Goal: Task Accomplishment & Management: Manage account settings

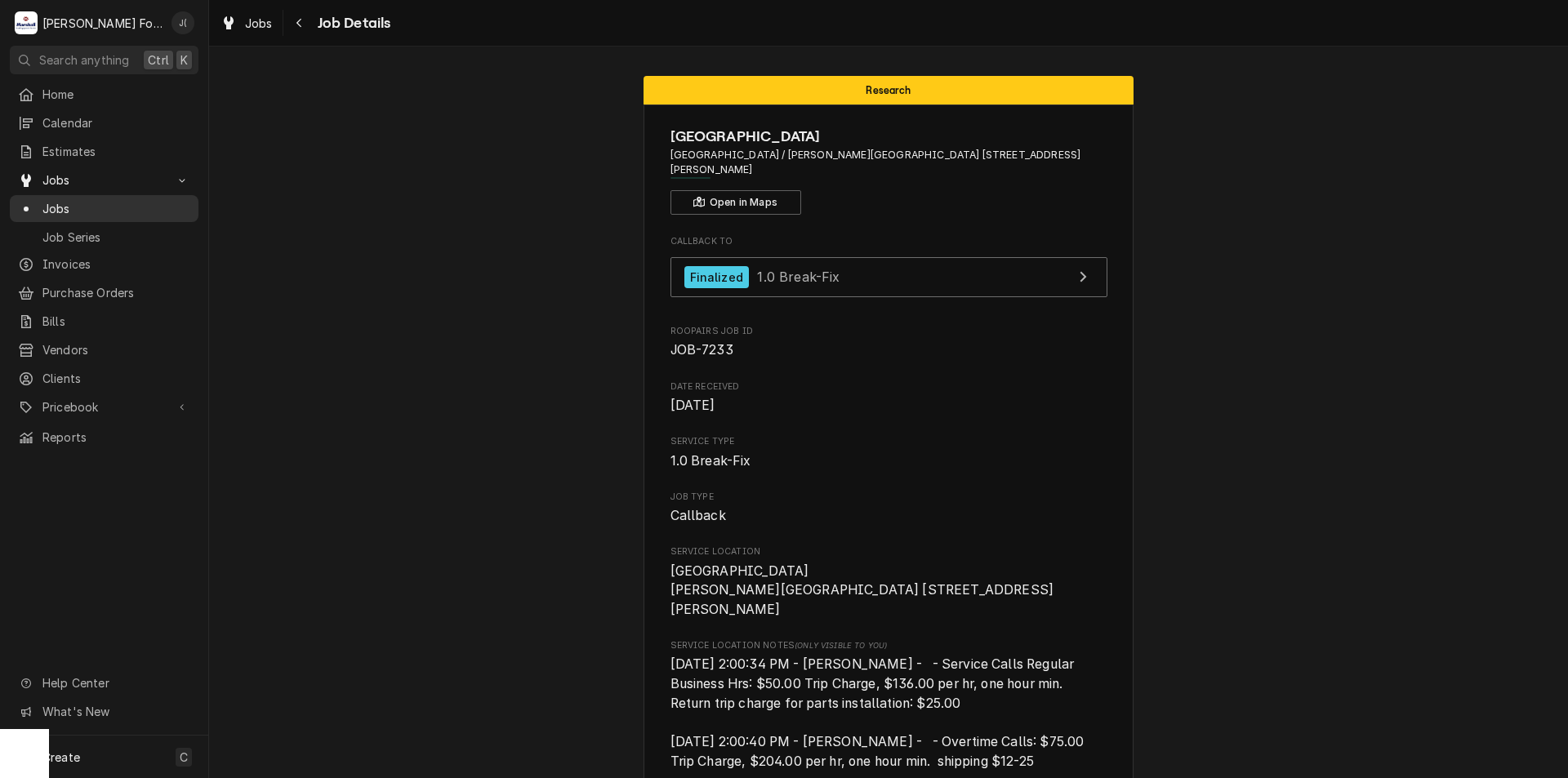
click at [135, 209] on span "Jobs" at bounding box center [117, 208] width 148 height 17
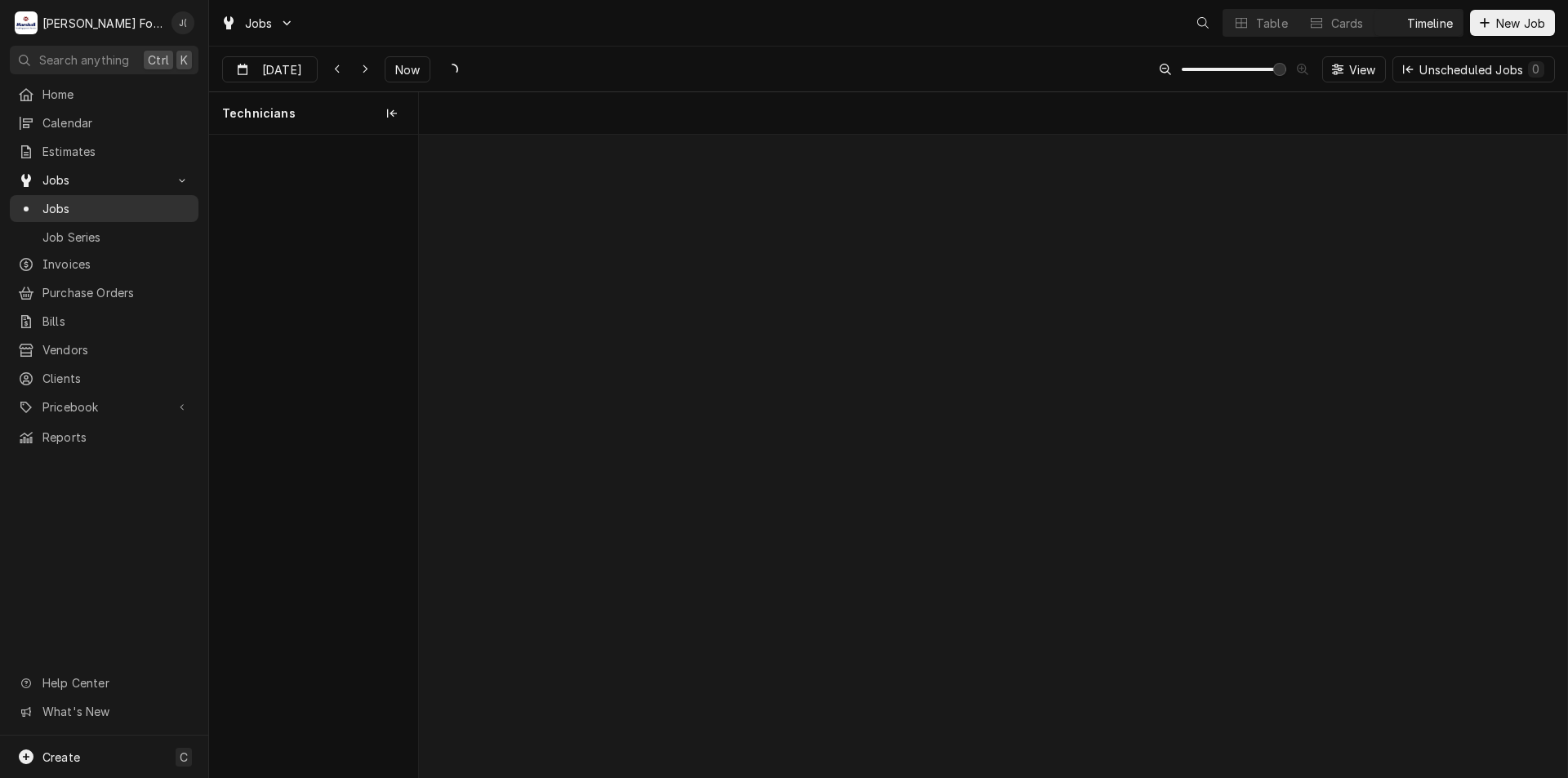
scroll to position [0, 22733]
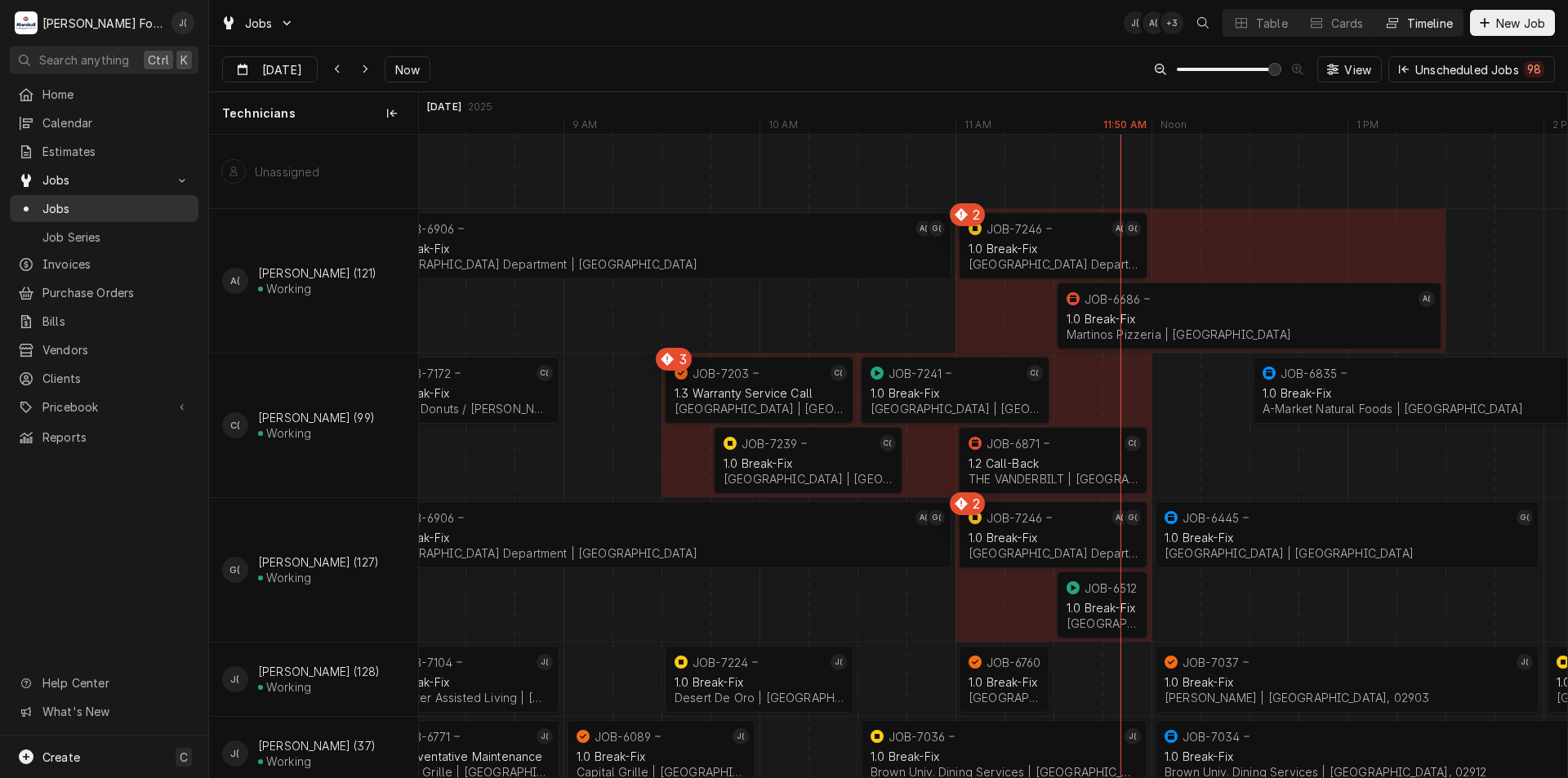
click at [71, 203] on span "Jobs" at bounding box center [117, 208] width 148 height 17
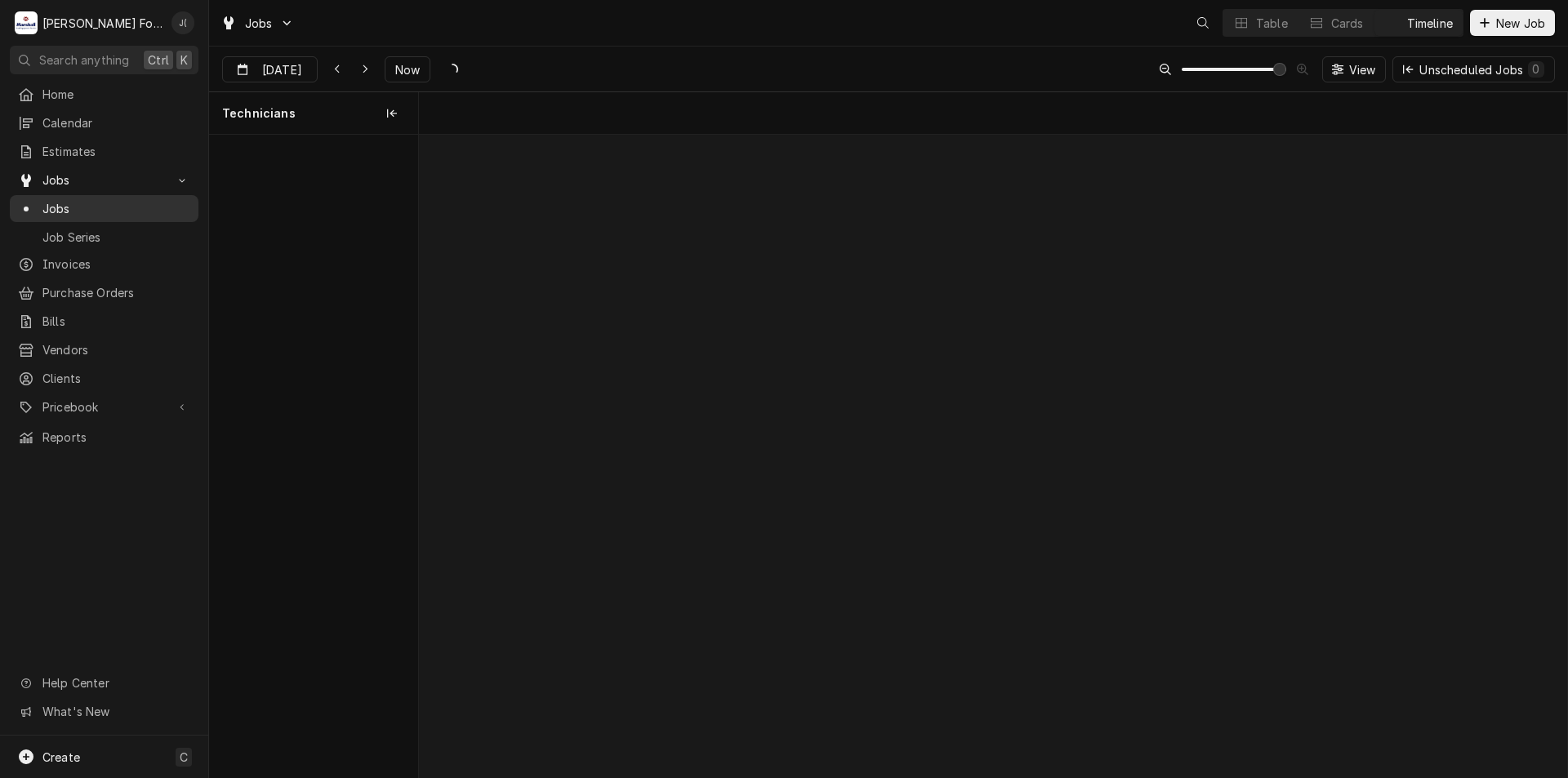
scroll to position [0, 22733]
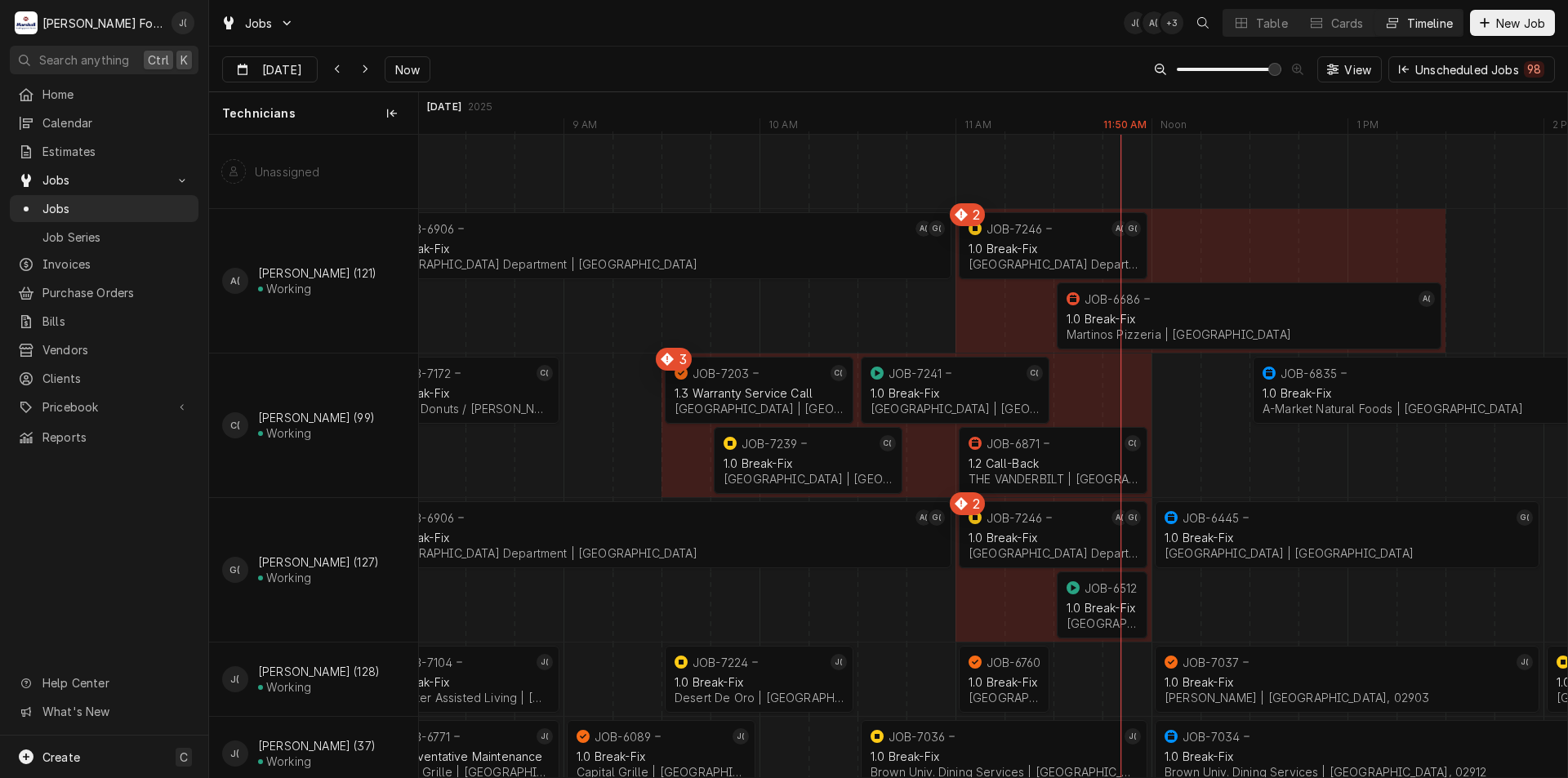
click at [1412, 19] on div "Timeline" at bounding box center [1429, 22] width 46 height 17
click at [1418, 21] on div "Timeline" at bounding box center [1429, 22] width 46 height 17
click at [1392, 25] on icon "Dynamic Content Wrapper" at bounding box center [1391, 22] width 12 height 12
click at [1380, 28] on button "Timeline" at bounding box center [1418, 22] width 88 height 26
click at [1323, 20] on button "Cards" at bounding box center [1336, 22] width 75 height 26
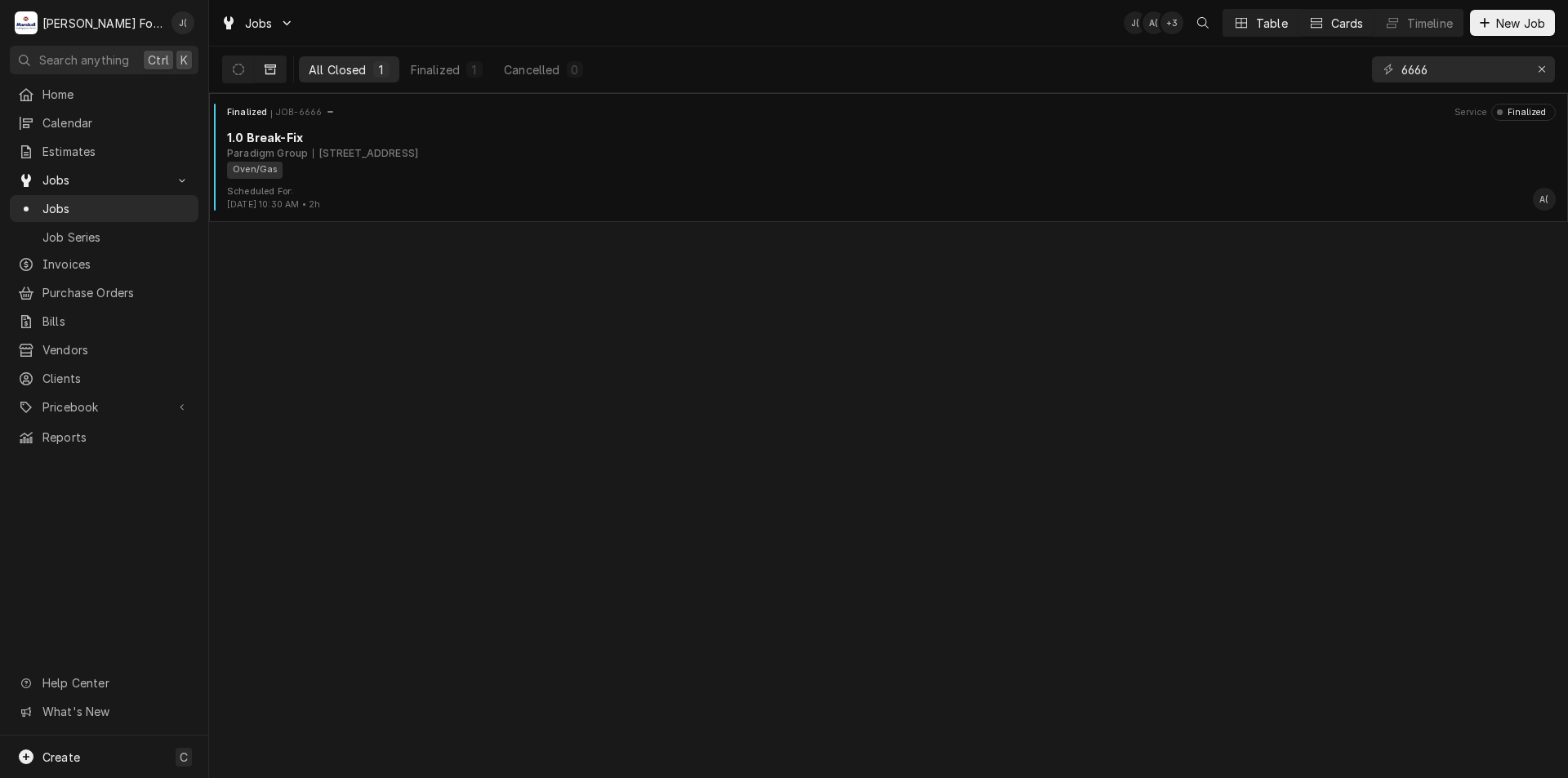
click at [1242, 23] on icon "Dynamic Content Wrapper" at bounding box center [1240, 22] width 12 height 10
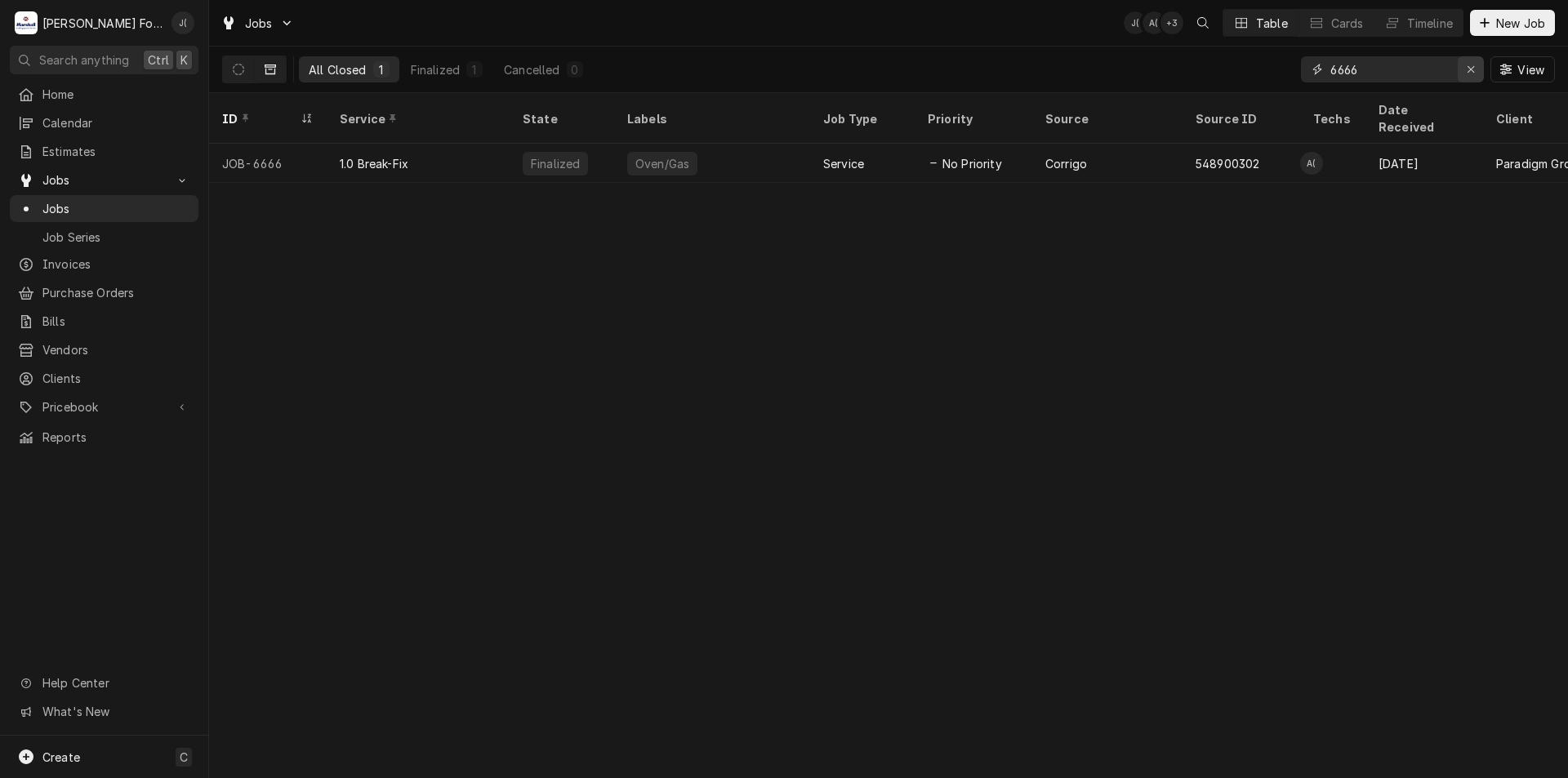
click at [1472, 67] on icon "Erase input" at bounding box center [1471, 69] width 9 height 12
click at [1448, 72] on input "Dynamic Content Wrapper" at bounding box center [1406, 69] width 153 height 26
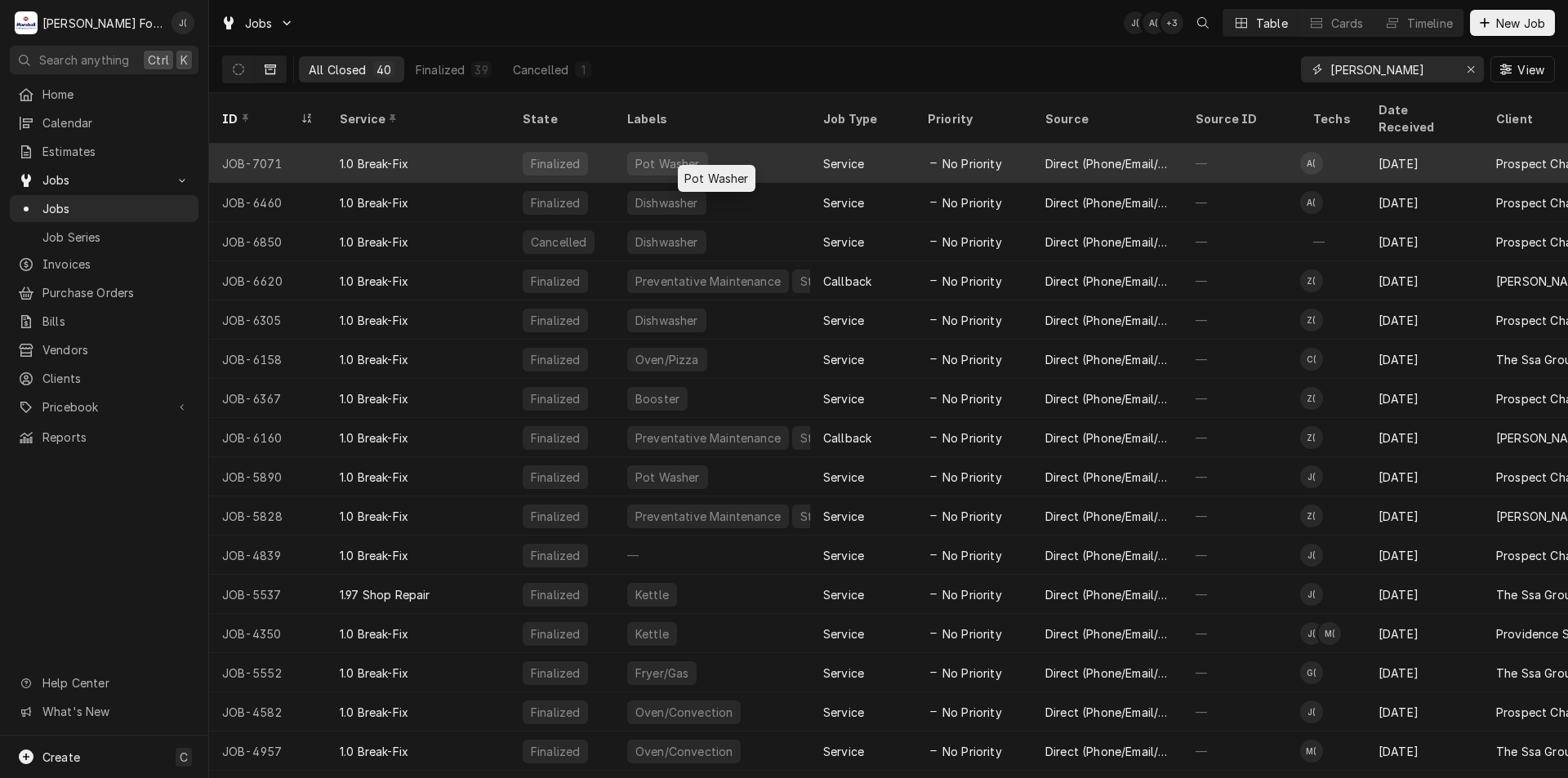
type input "ROGER WILLIAM"
click at [613, 157] on div "Finalized" at bounding box center [561, 163] width 104 height 39
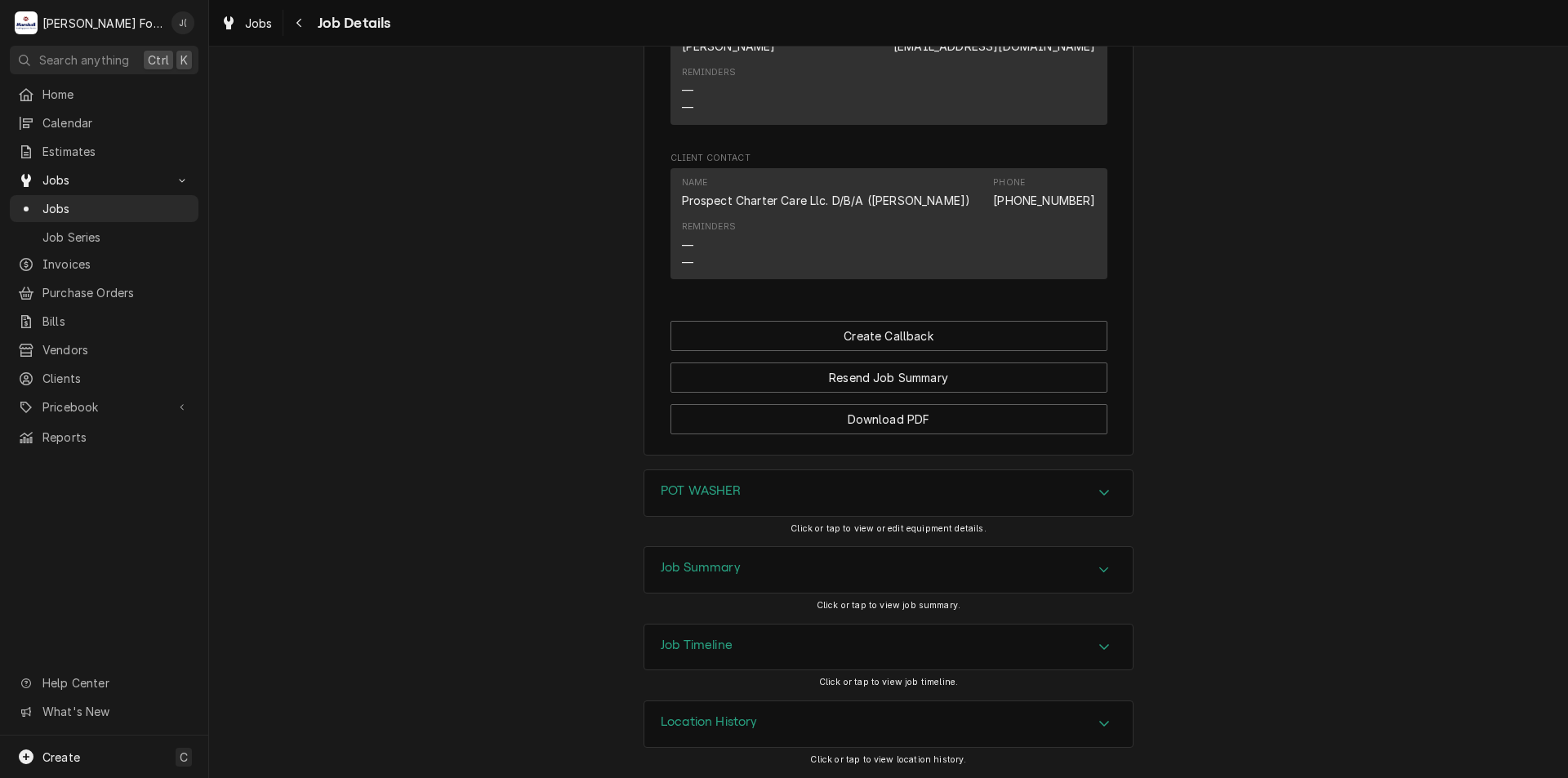
scroll to position [1279, 0]
click at [775, 484] on div "POT WASHER" at bounding box center [888, 492] width 488 height 46
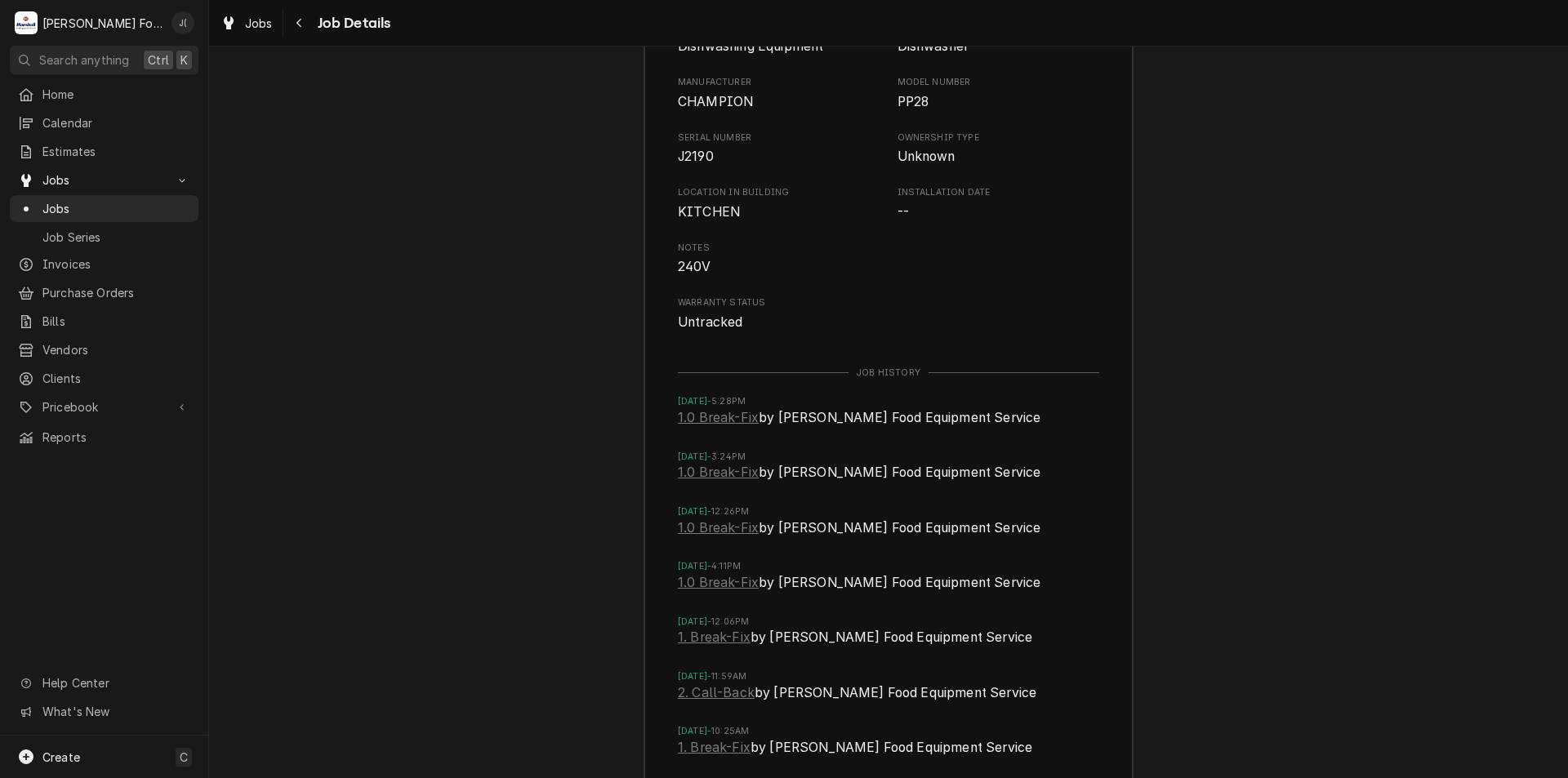
scroll to position [2097, 0]
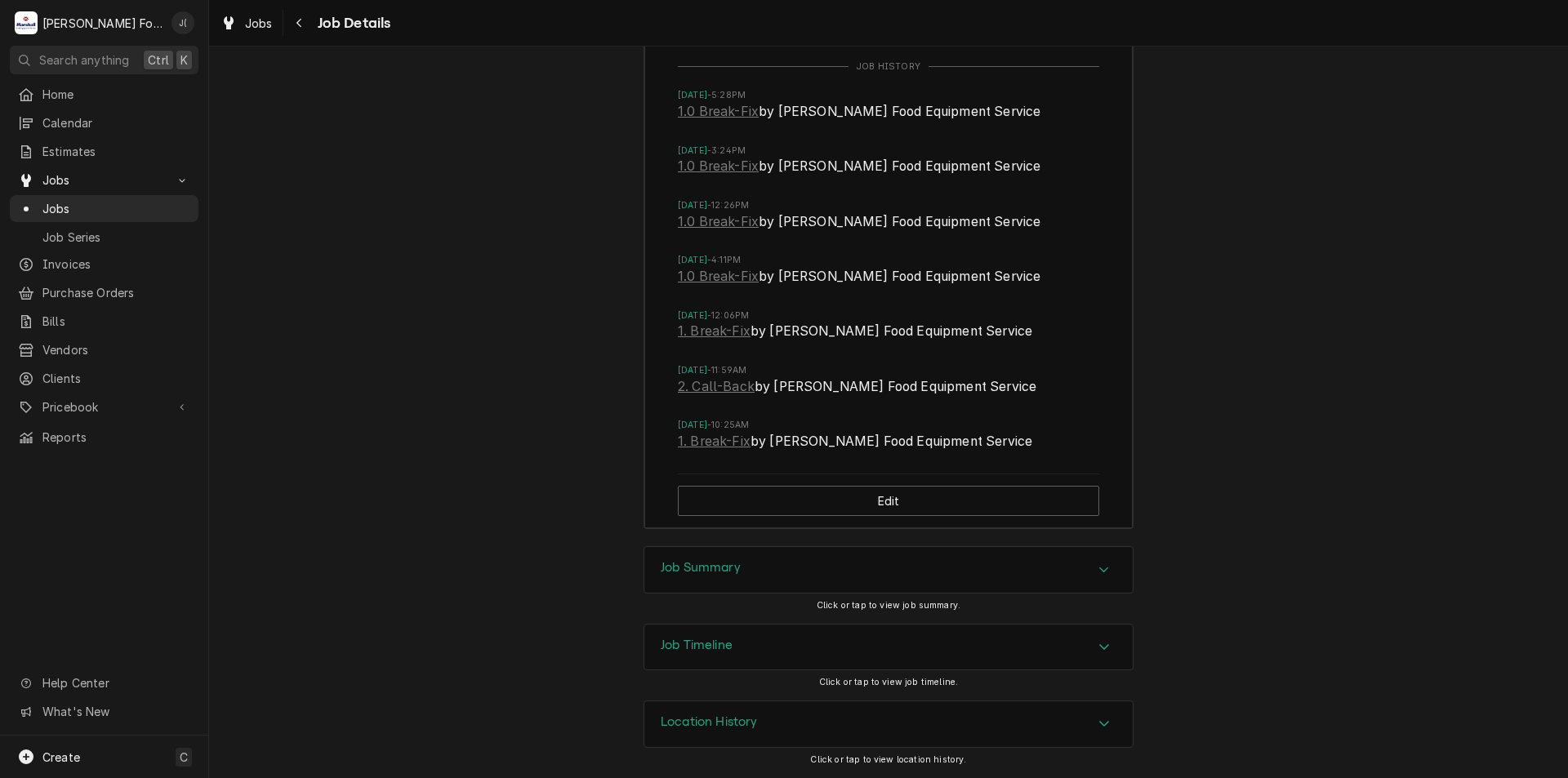
click at [767, 569] on div "Job Summary" at bounding box center [888, 569] width 488 height 46
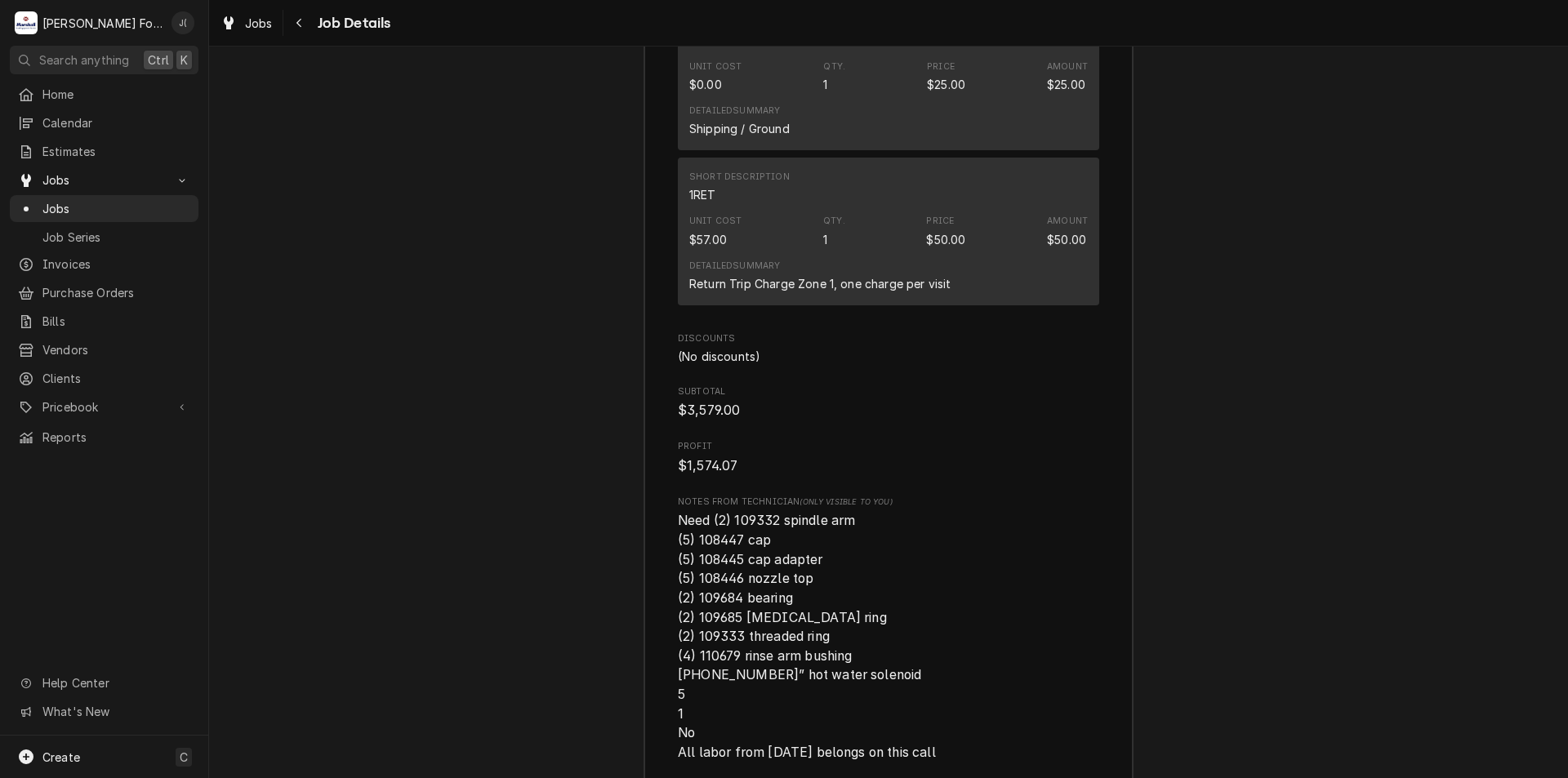
scroll to position [5770, 0]
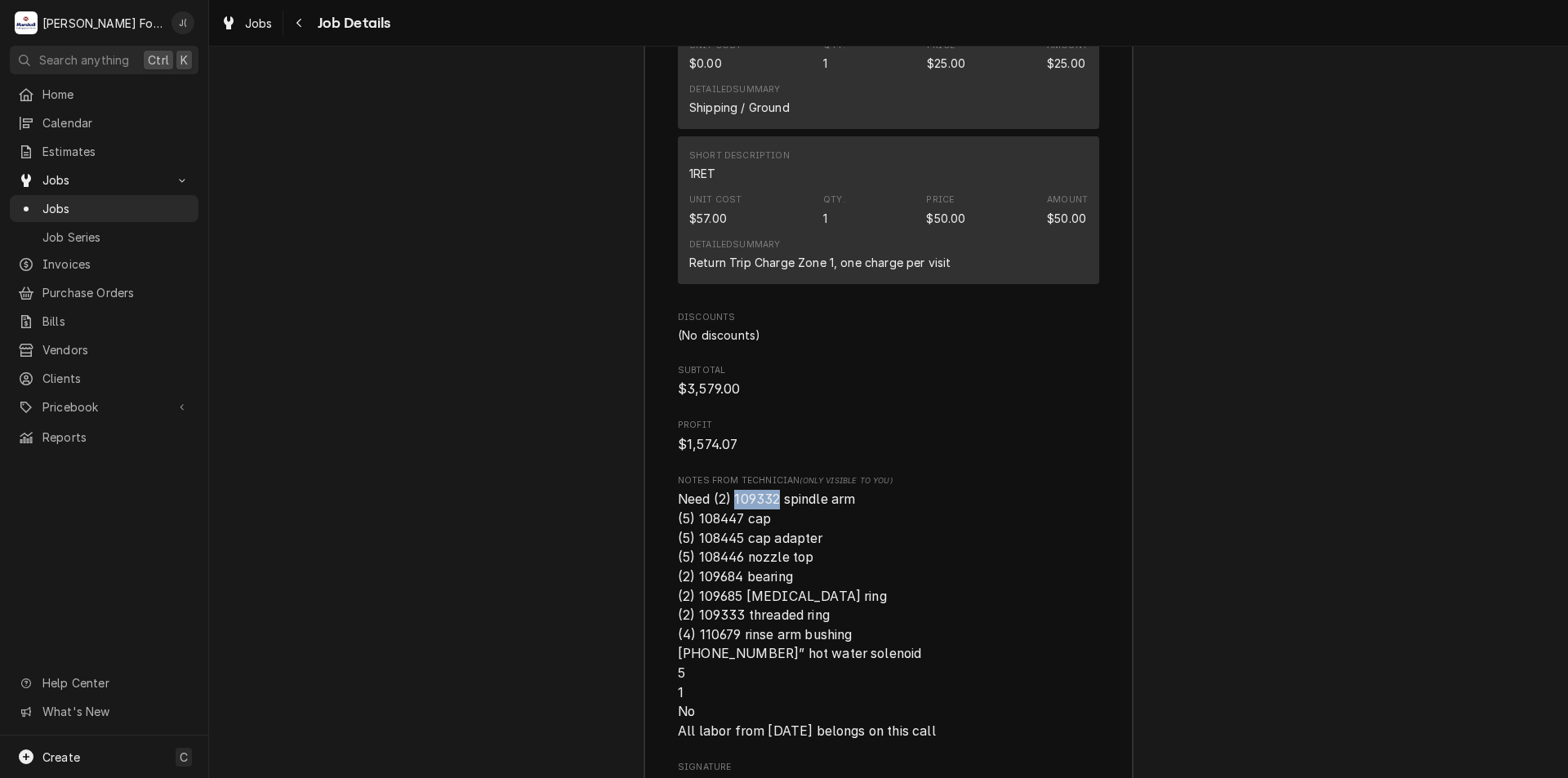
drag, startPoint x: 773, startPoint y: 518, endPoint x: 731, endPoint y: 520, distance: 42.0
click at [731, 520] on span "Need (2) 109332 spindle arm (5) 108447 cap (5) 108445 cap adapter (5) 108446 no…" at bounding box center [806, 615] width 258 height 247
copy span "109332"
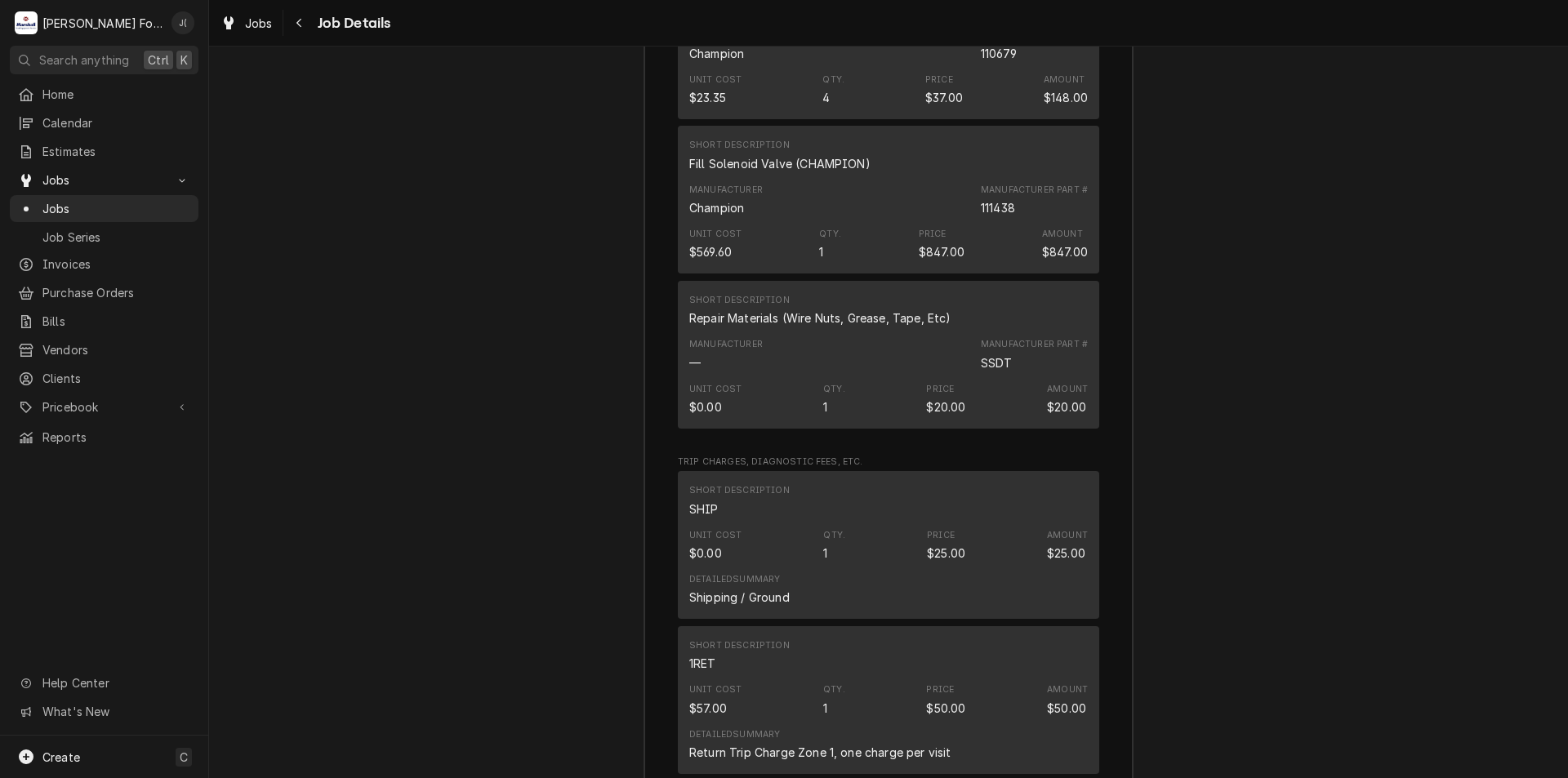
scroll to position [4709, 0]
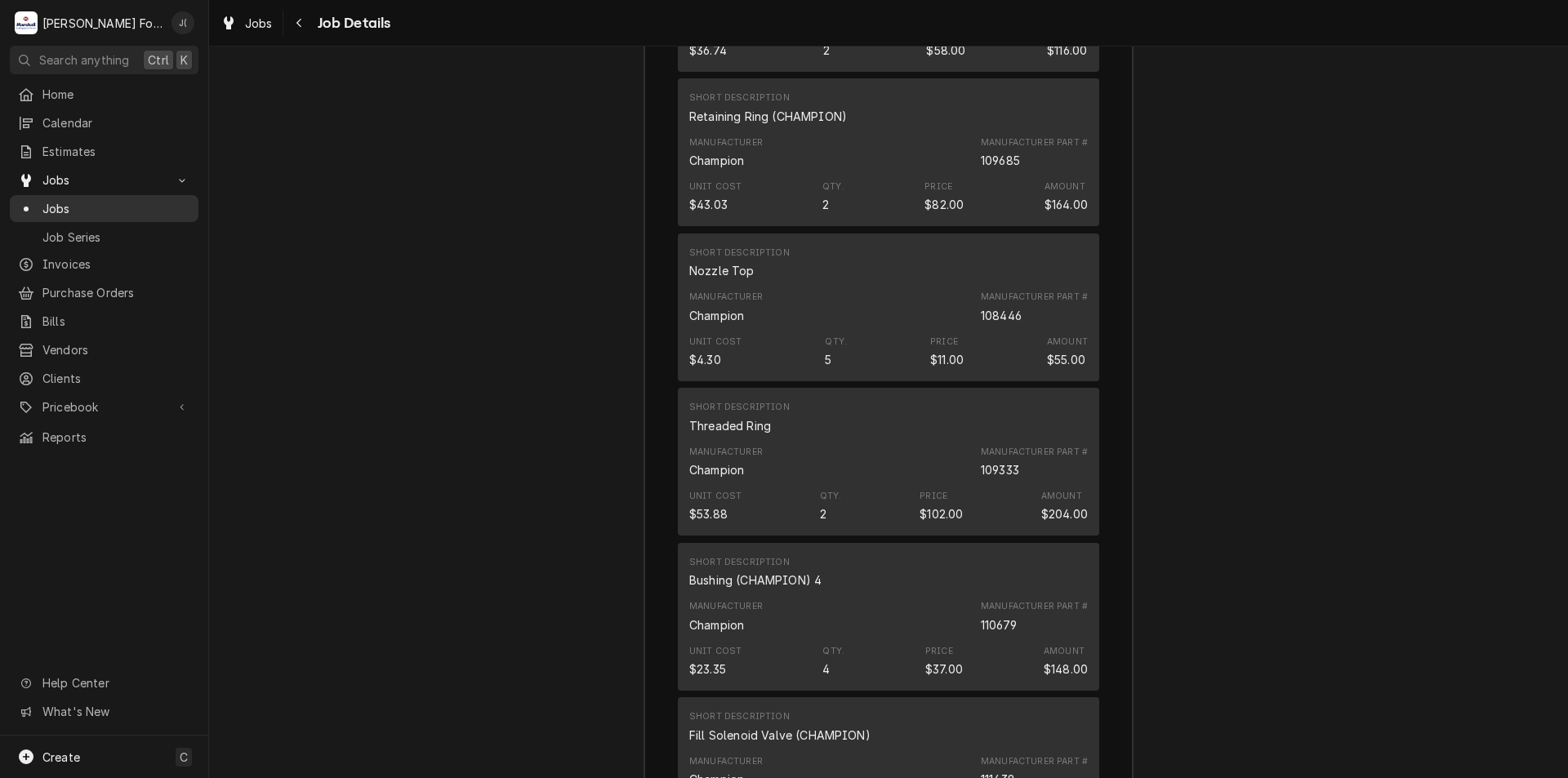
click at [60, 200] on span "Jobs" at bounding box center [117, 208] width 148 height 17
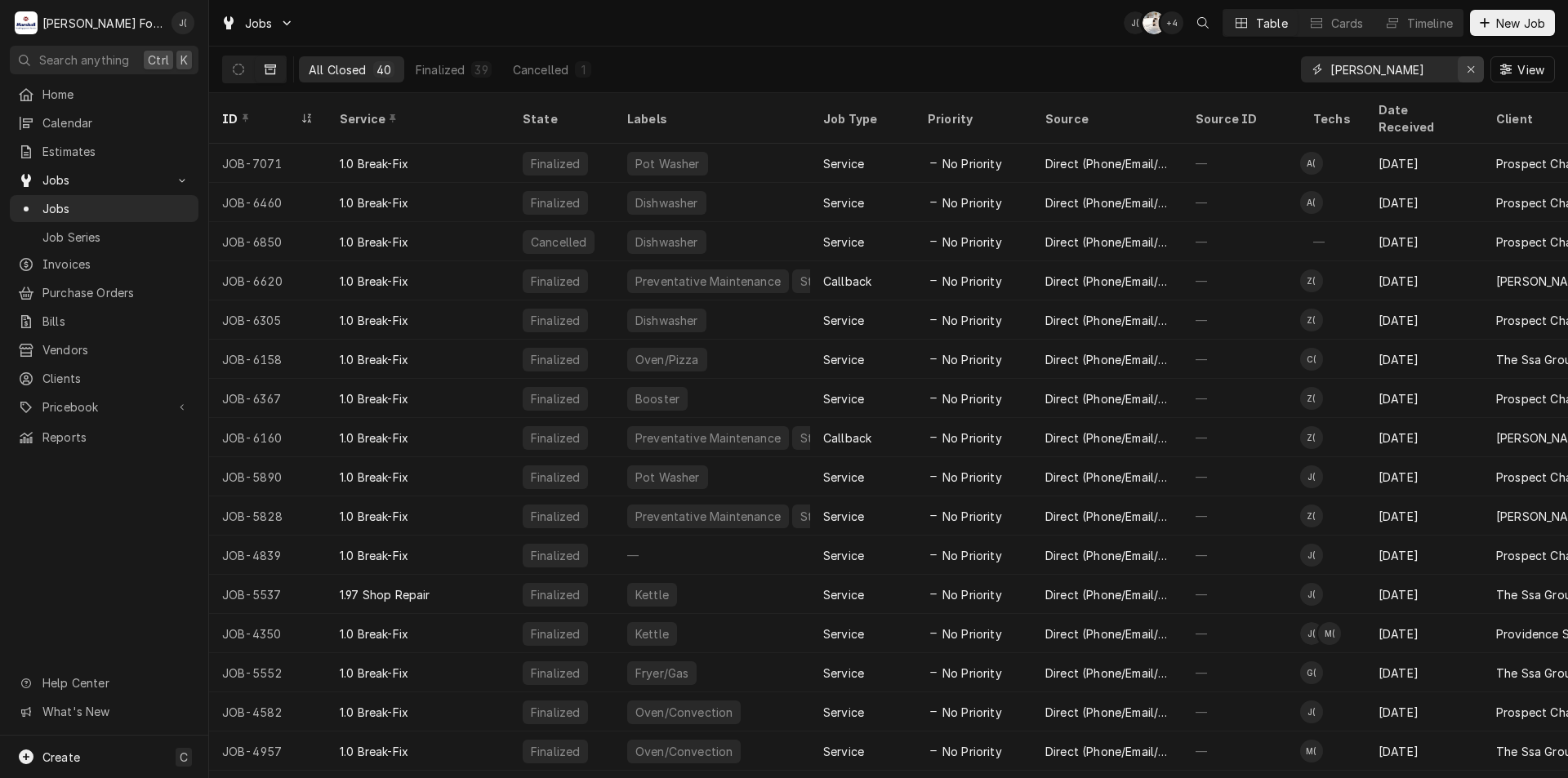
click at [1473, 68] on icon "Erase input" at bounding box center [1471, 69] width 9 height 12
click at [1435, 73] on input "Dynamic Content Wrapper" at bounding box center [1406, 69] width 153 height 26
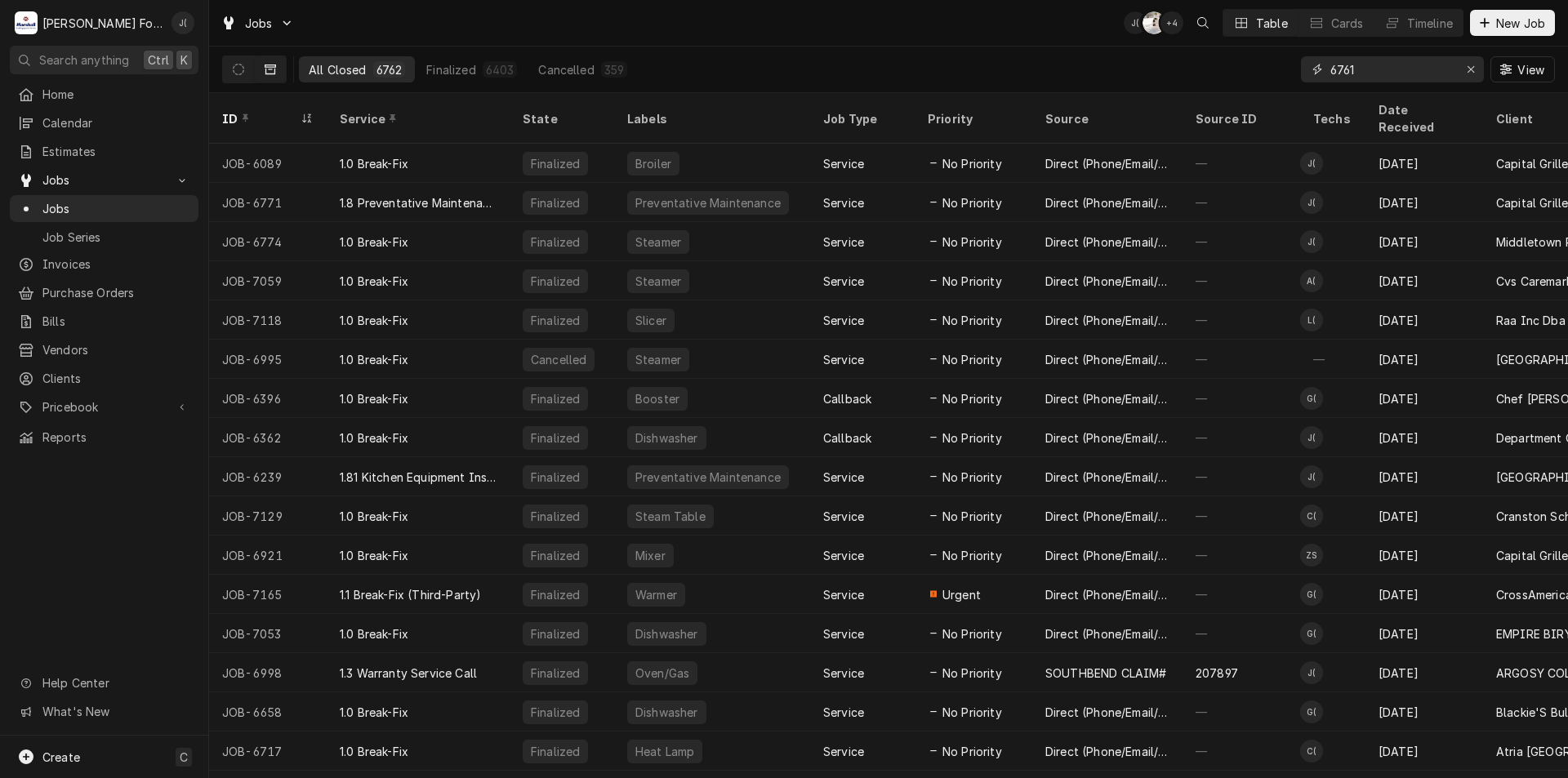
type input "6761"
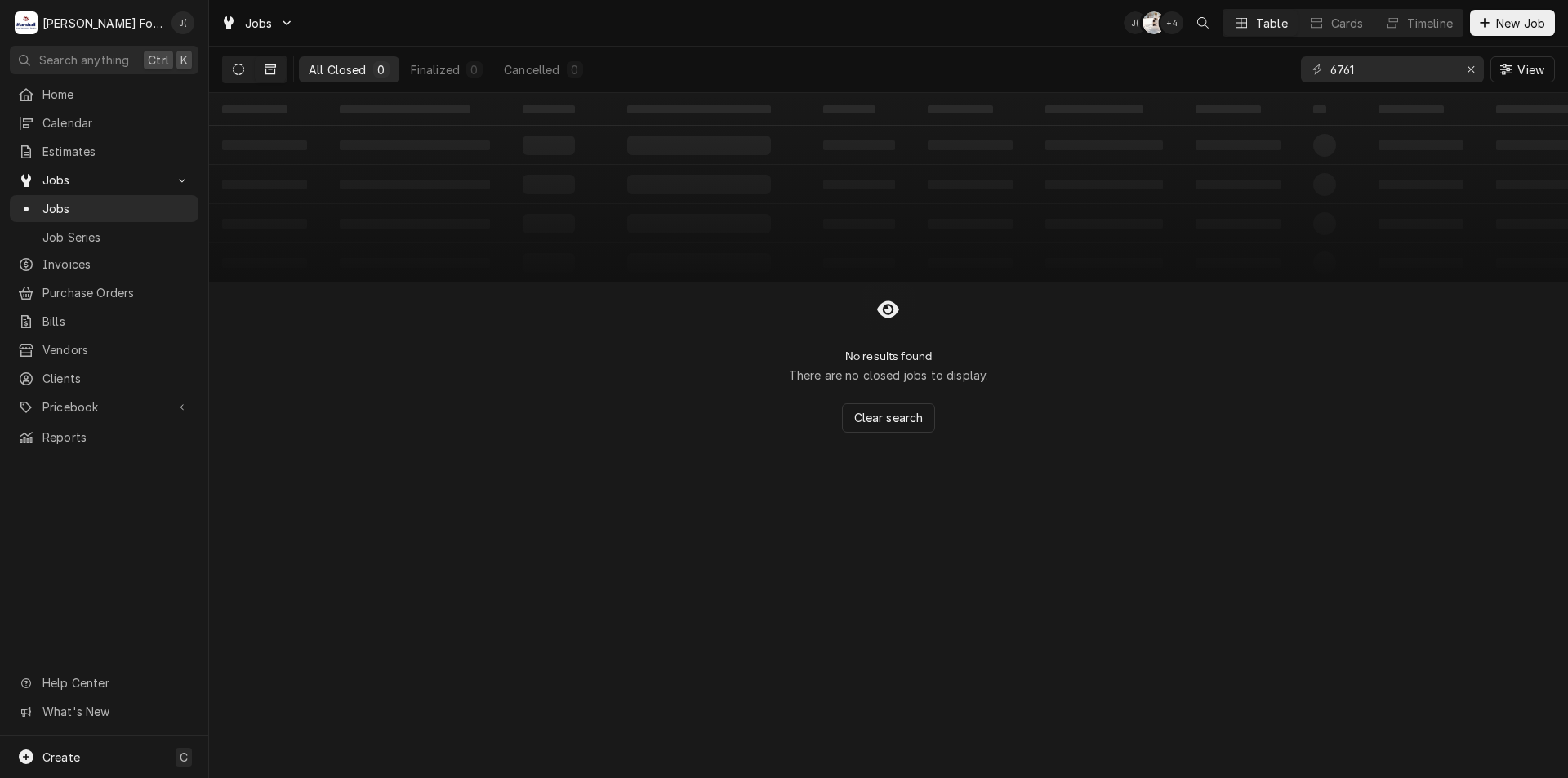
click at [238, 74] on icon "Dynamic Content Wrapper" at bounding box center [238, 69] width 12 height 12
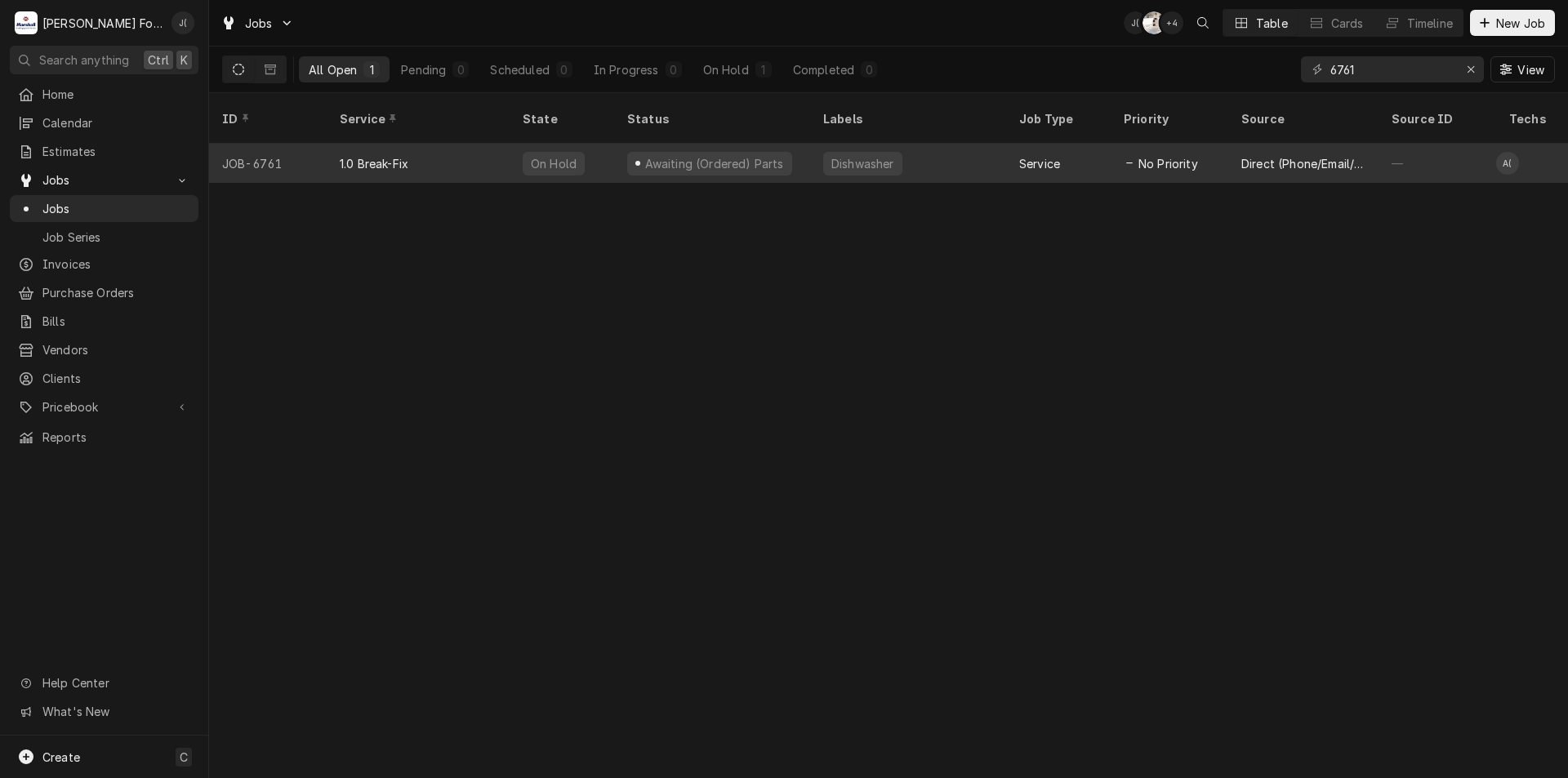
click at [803, 151] on div "Awaiting (Ordered) Parts" at bounding box center [712, 163] width 196 height 39
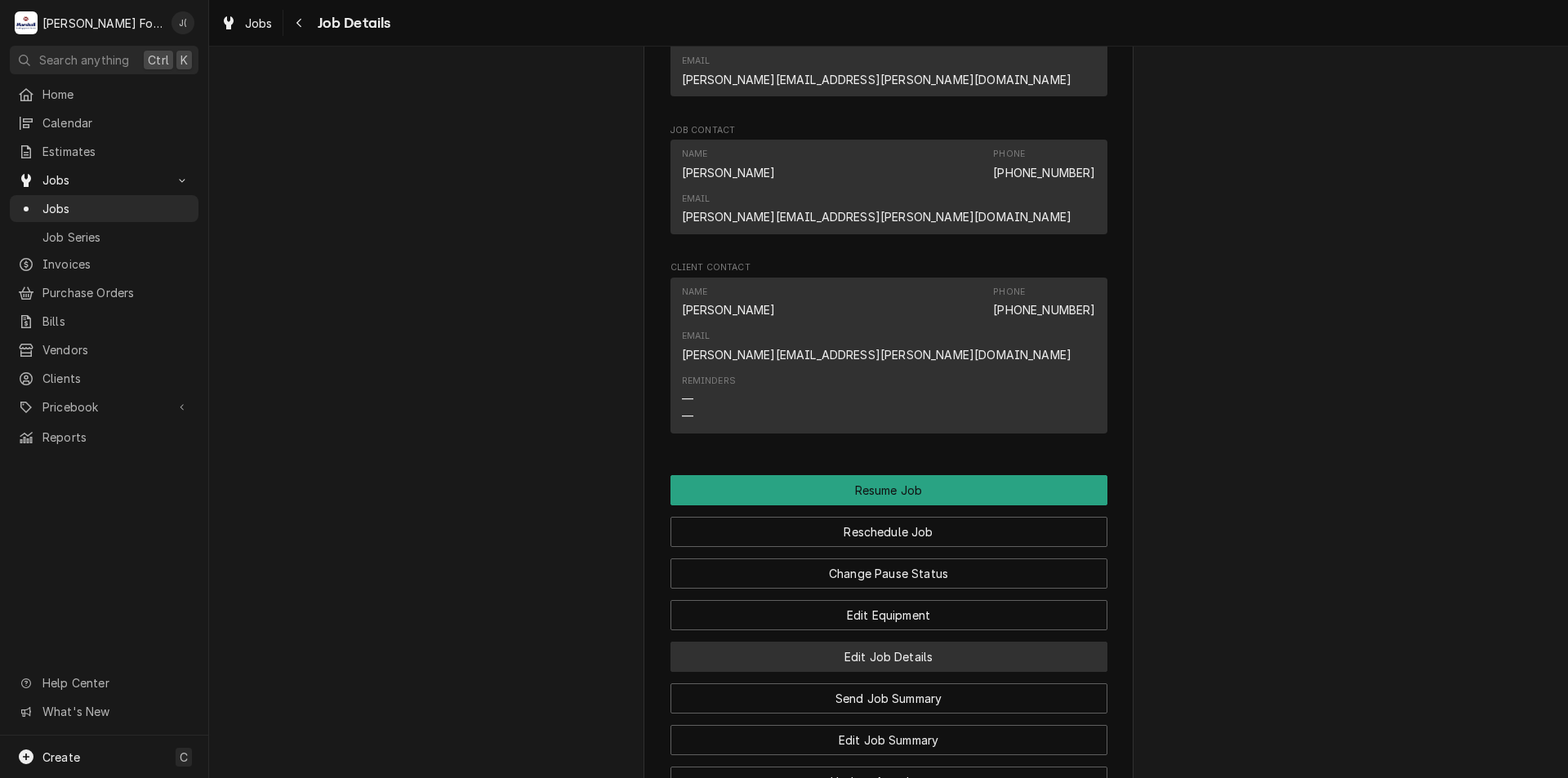
scroll to position [1877, 0]
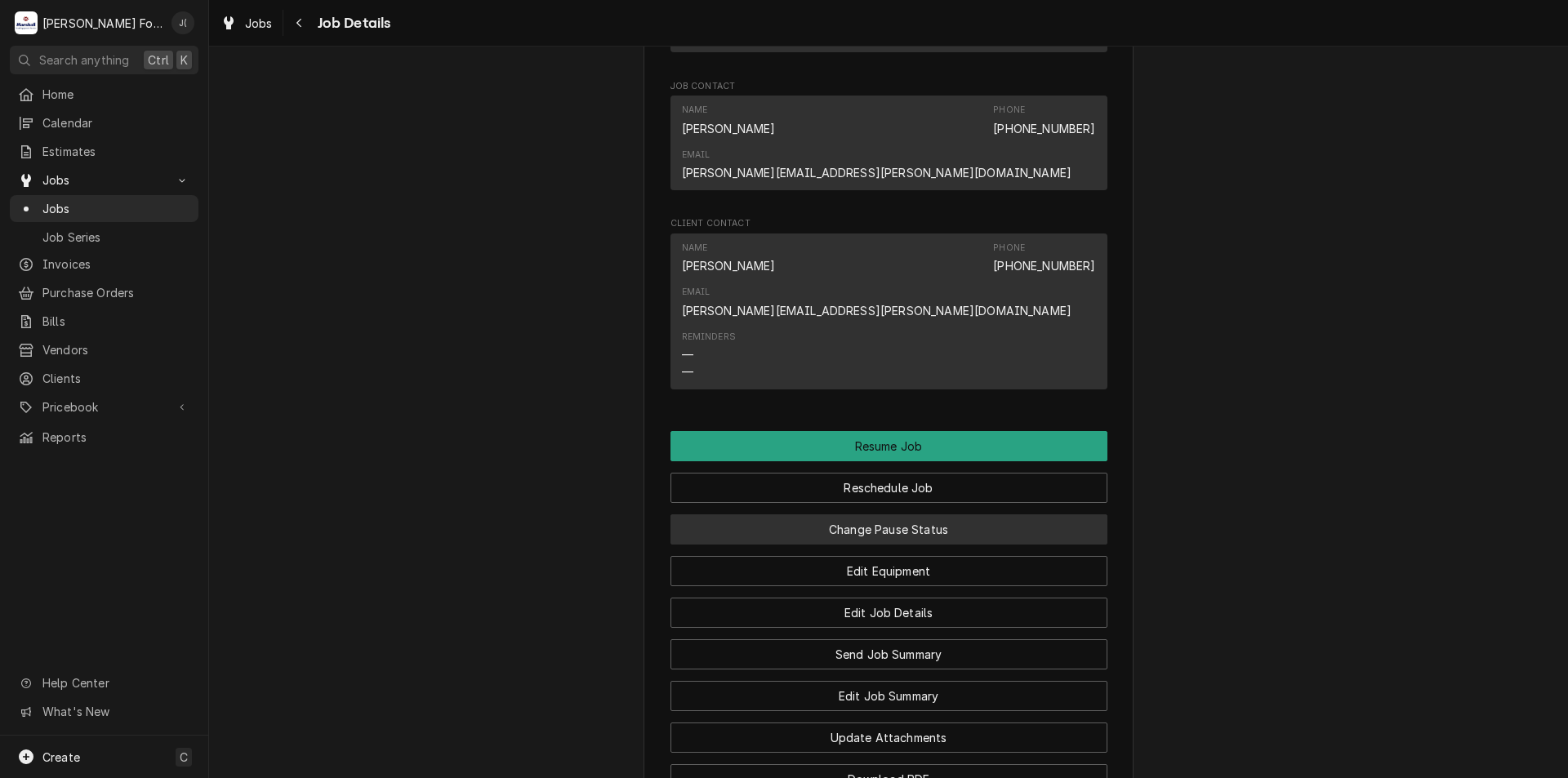
click at [872, 514] on button "Change Pause Status" at bounding box center [888, 529] width 436 height 30
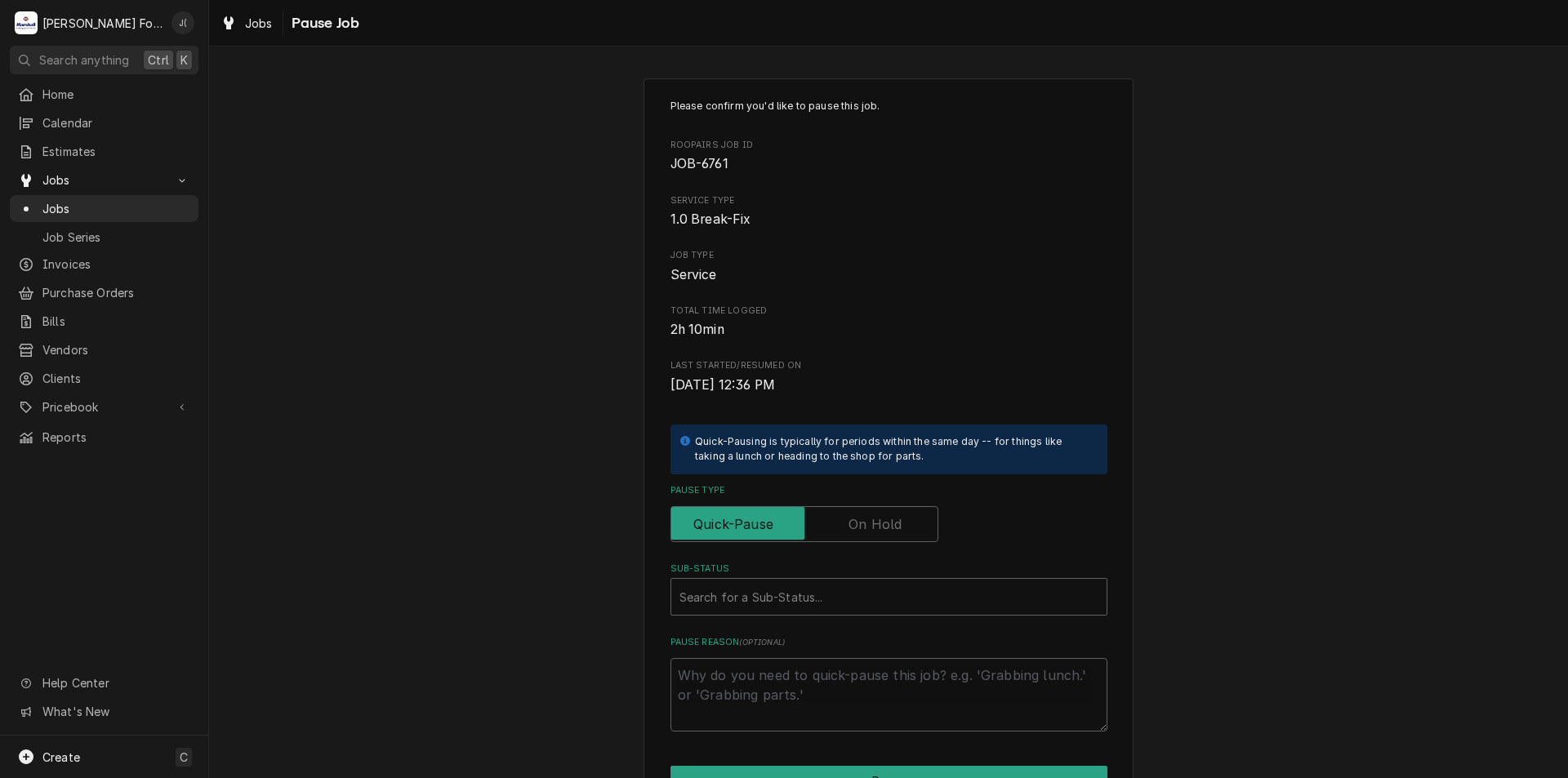
click at [860, 517] on label "Pause Type" at bounding box center [804, 524] width 268 height 36
click at [860, 517] on input "Pause Type" at bounding box center [804, 524] width 253 height 36
checkbox input "true"
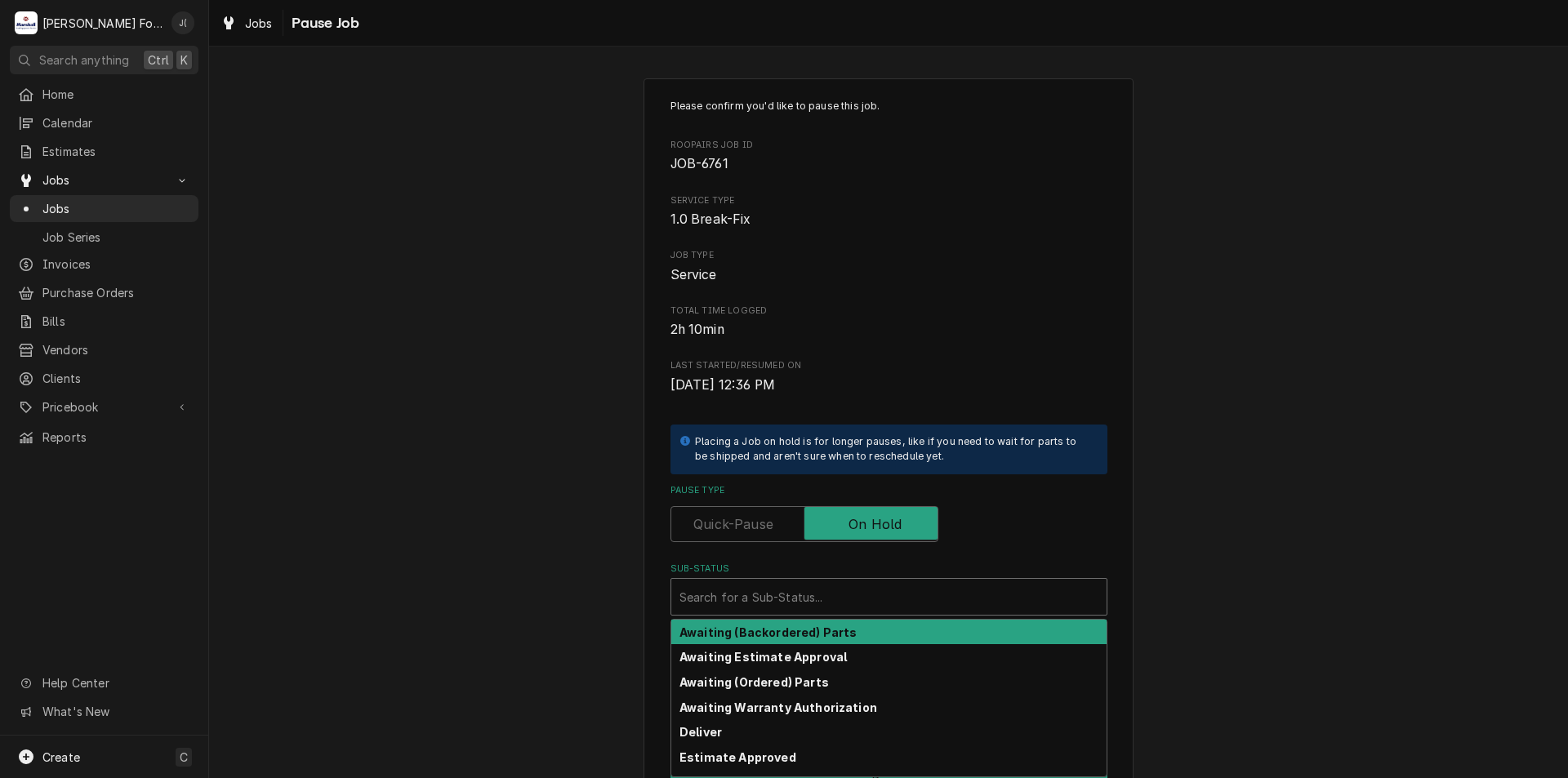
click at [832, 614] on div "Search for a Sub-Status..." at bounding box center [889, 597] width 436 height 36
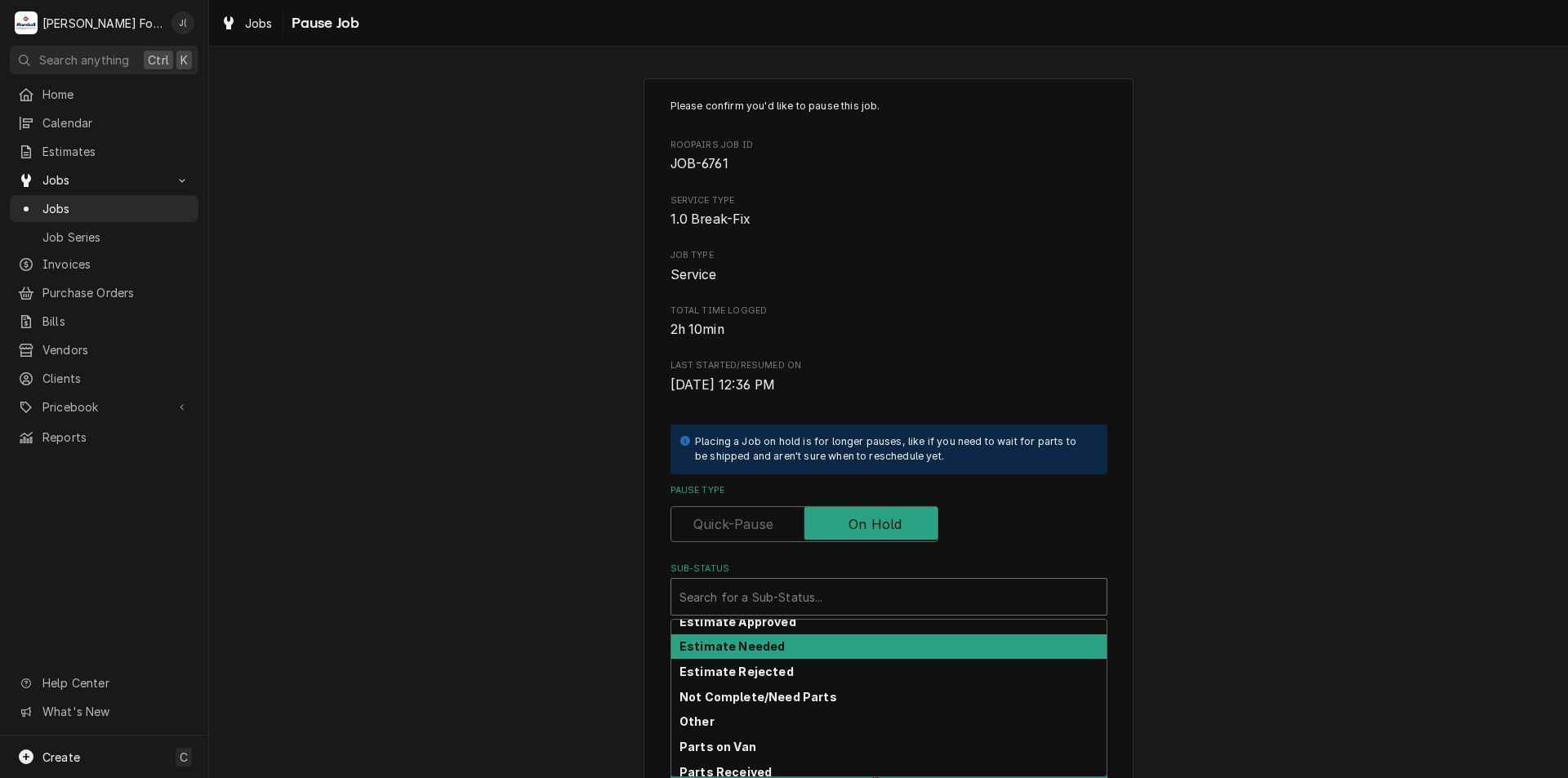
scroll to position [163, 0]
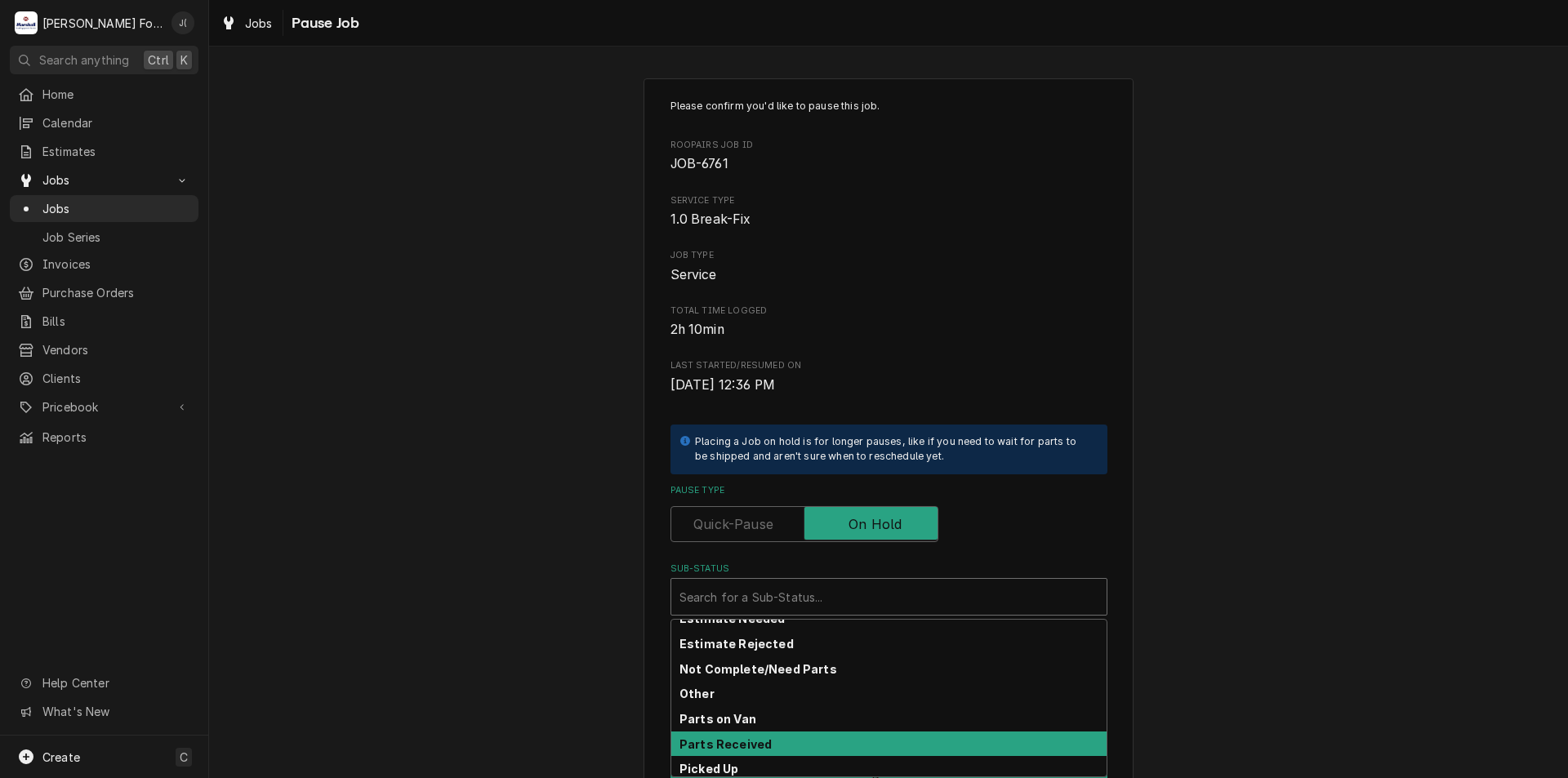
click at [791, 740] on div "Parts Received" at bounding box center [889, 744] width 436 height 25
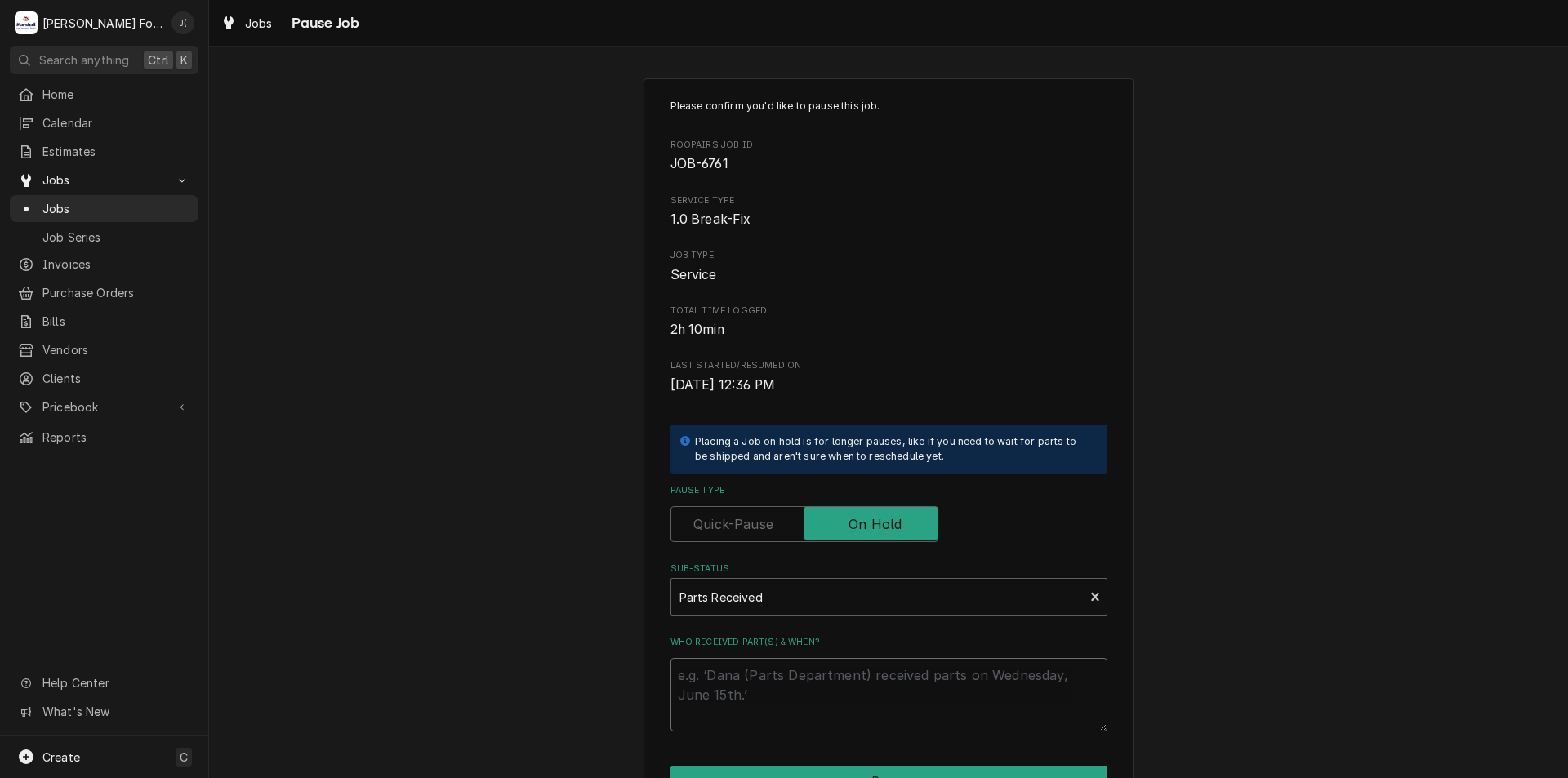
click at [776, 694] on textarea "Who received part(s) & when?" at bounding box center [888, 694] width 436 height 73
type textarea "x"
type textarea "9"
type textarea "x"
type textarea "9/"
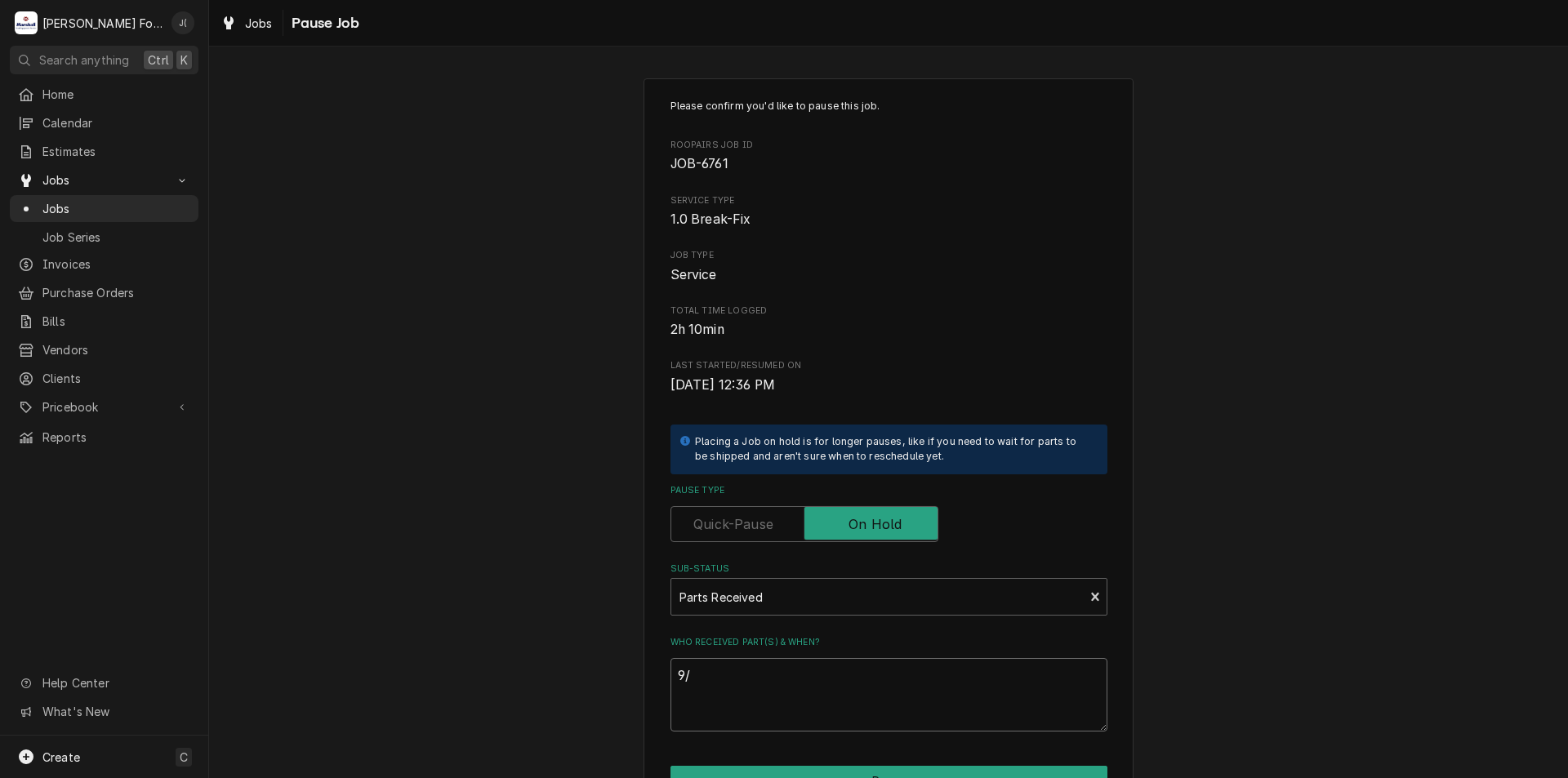
type textarea "x"
type textarea "9/4"
type textarea "x"
type textarea "9/4/"
type textarea "x"
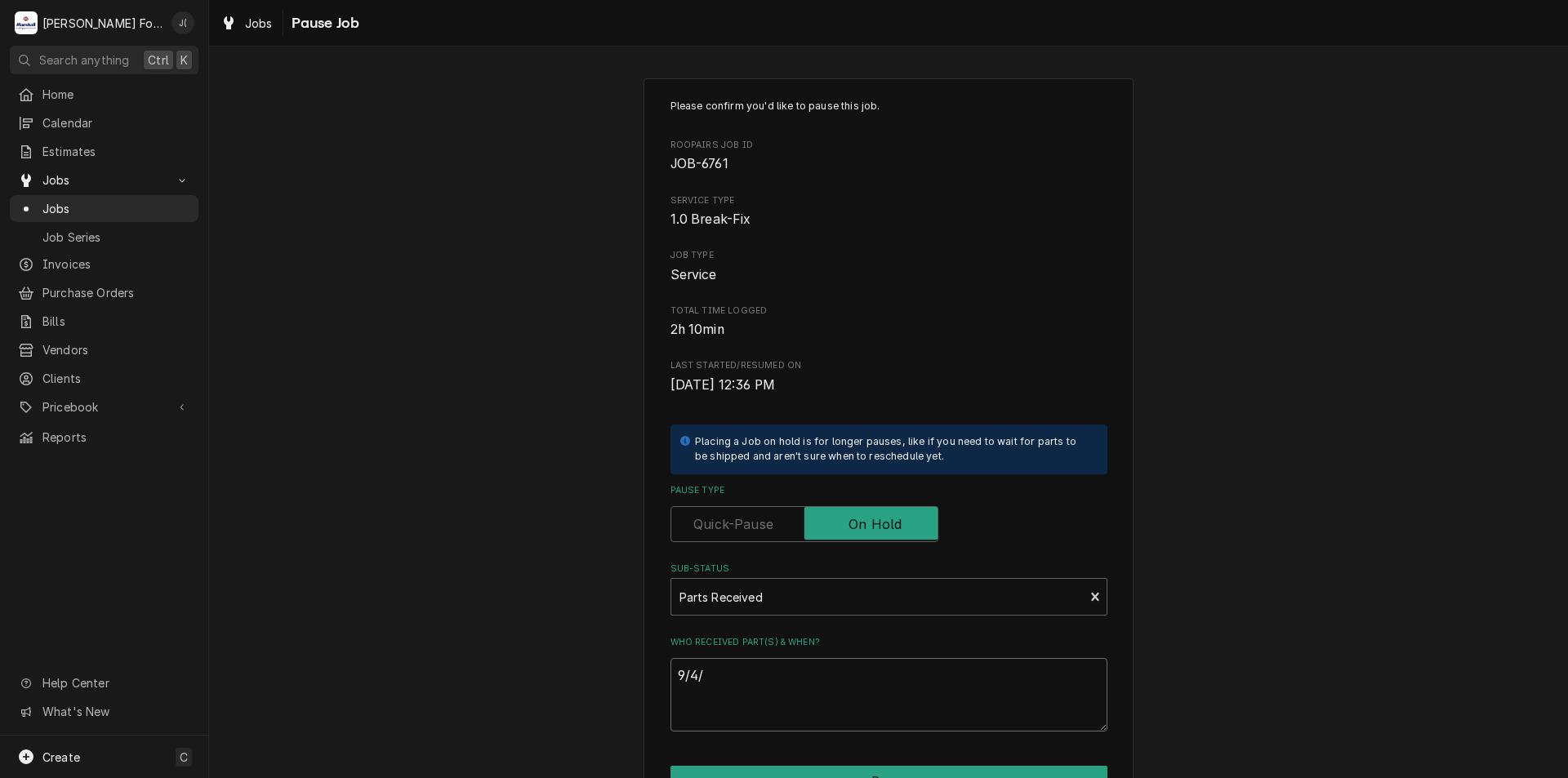
type textarea "9/4/2"
type textarea "x"
type textarea "9/4/20"
type textarea "x"
type textarea "9/4/202"
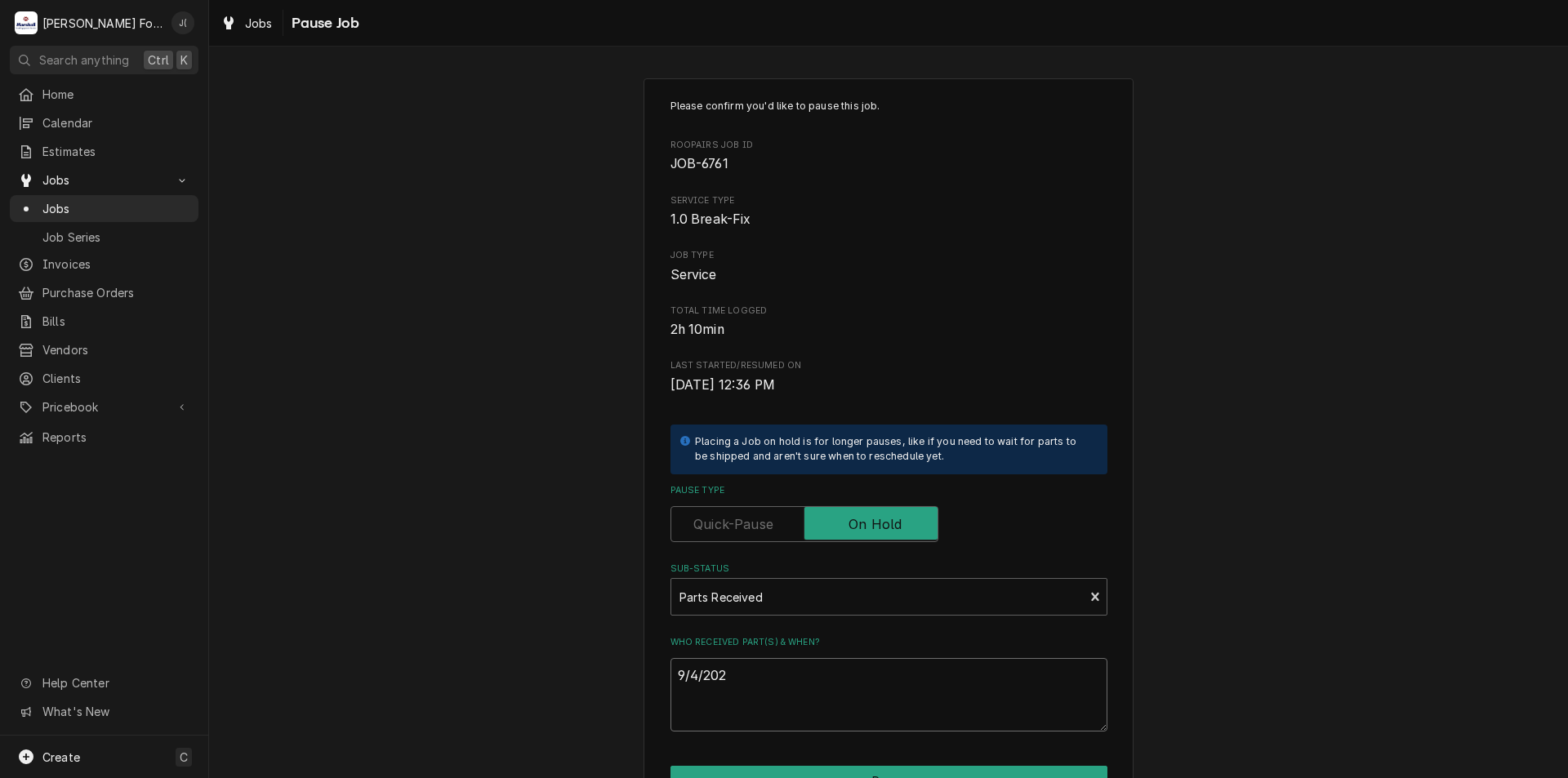
type textarea "x"
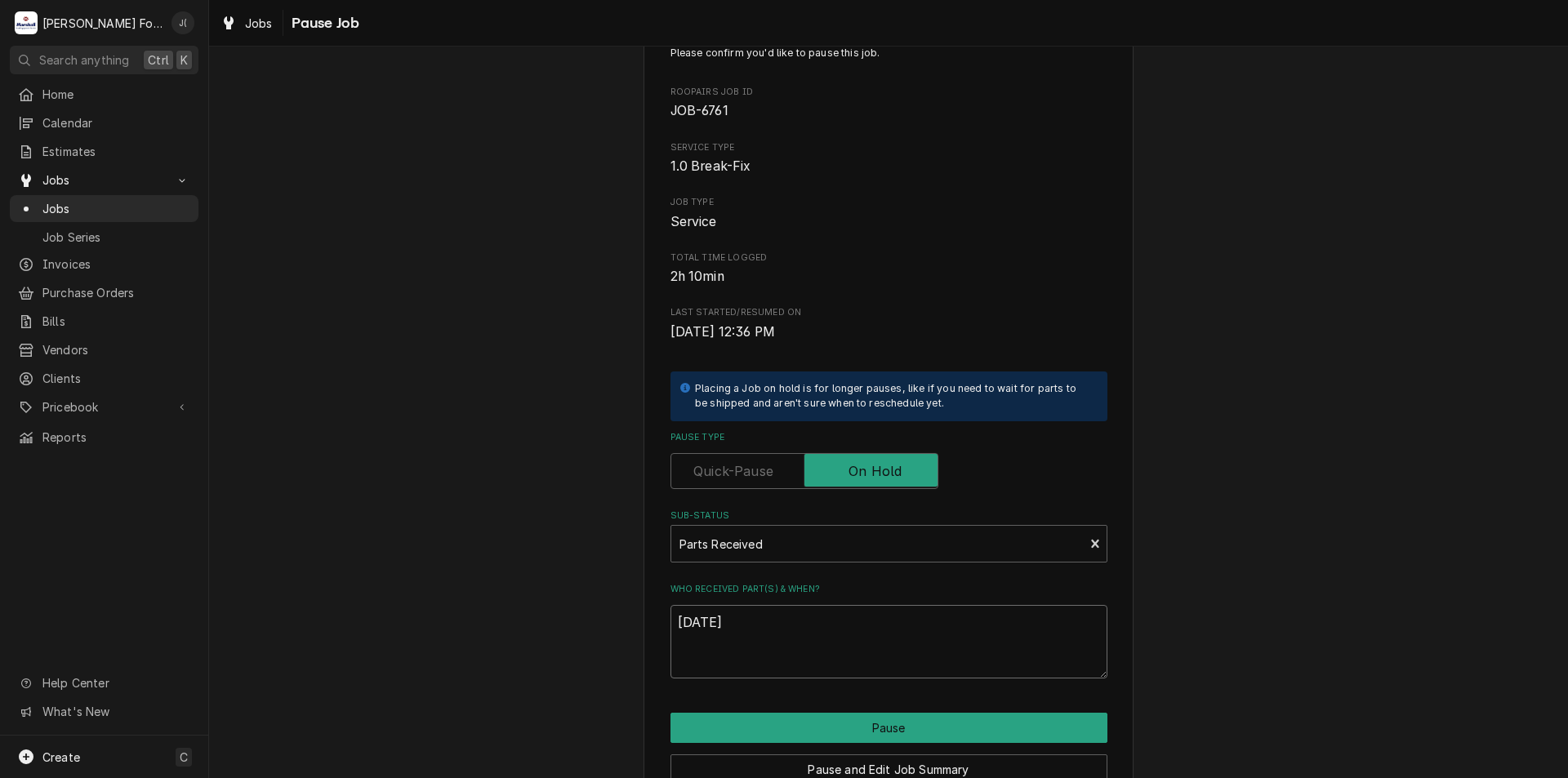
scroll to position [81, 0]
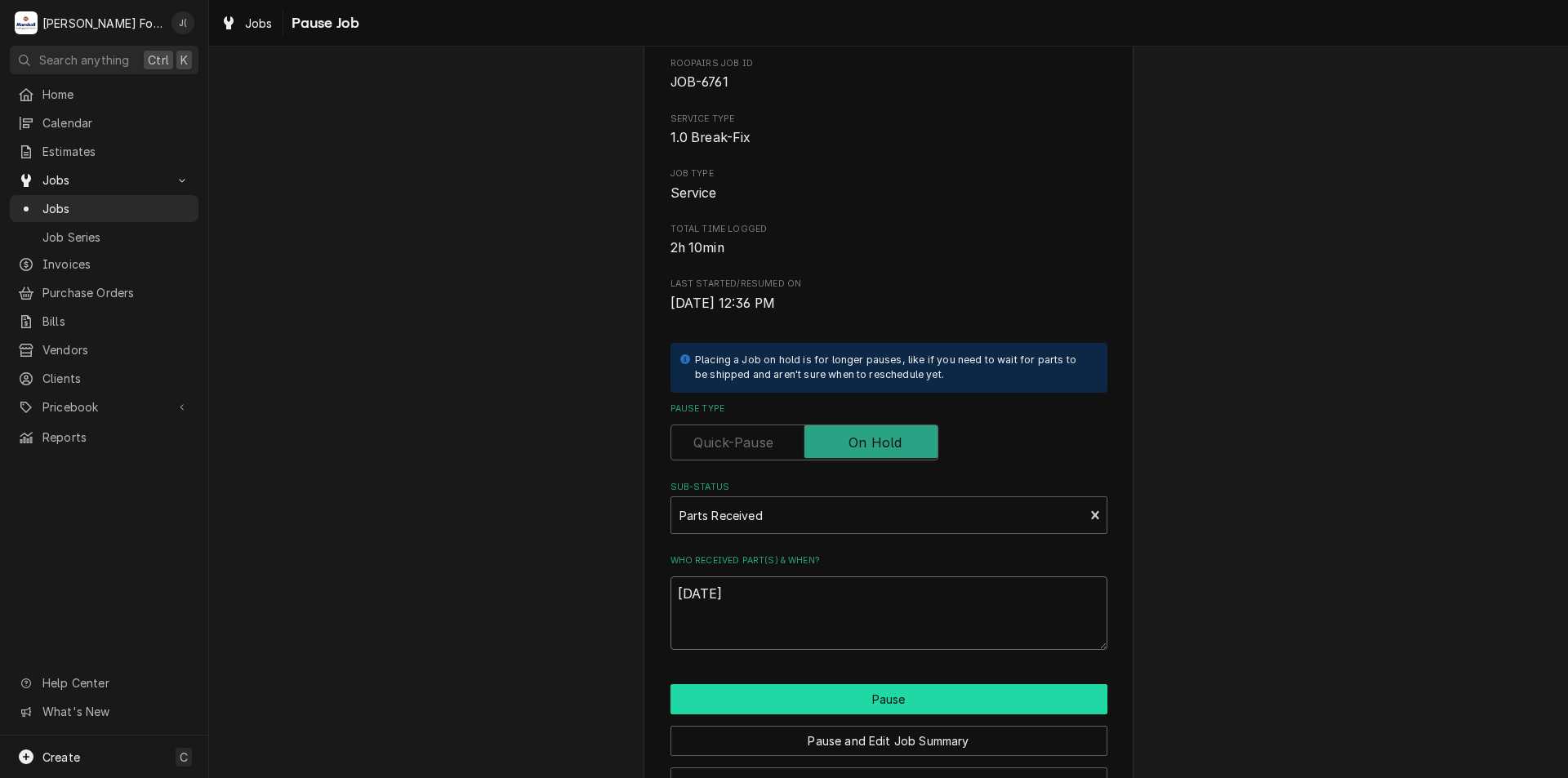
type textarea "9/4/2025"
click at [872, 695] on button "Pause" at bounding box center [888, 699] width 436 height 30
type textarea "x"
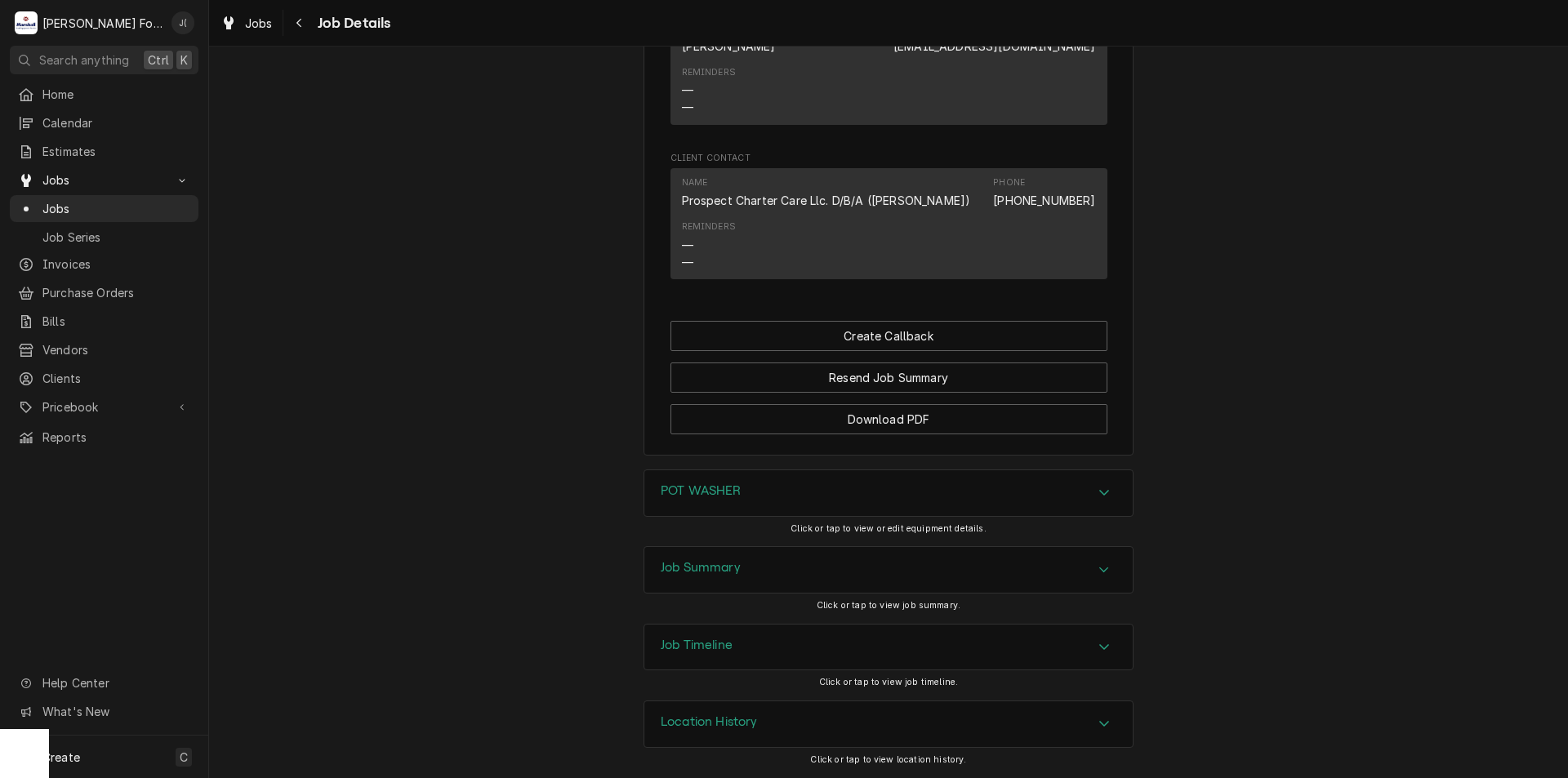
scroll to position [1279, 0]
click at [750, 580] on div "Job Summary" at bounding box center [888, 569] width 488 height 46
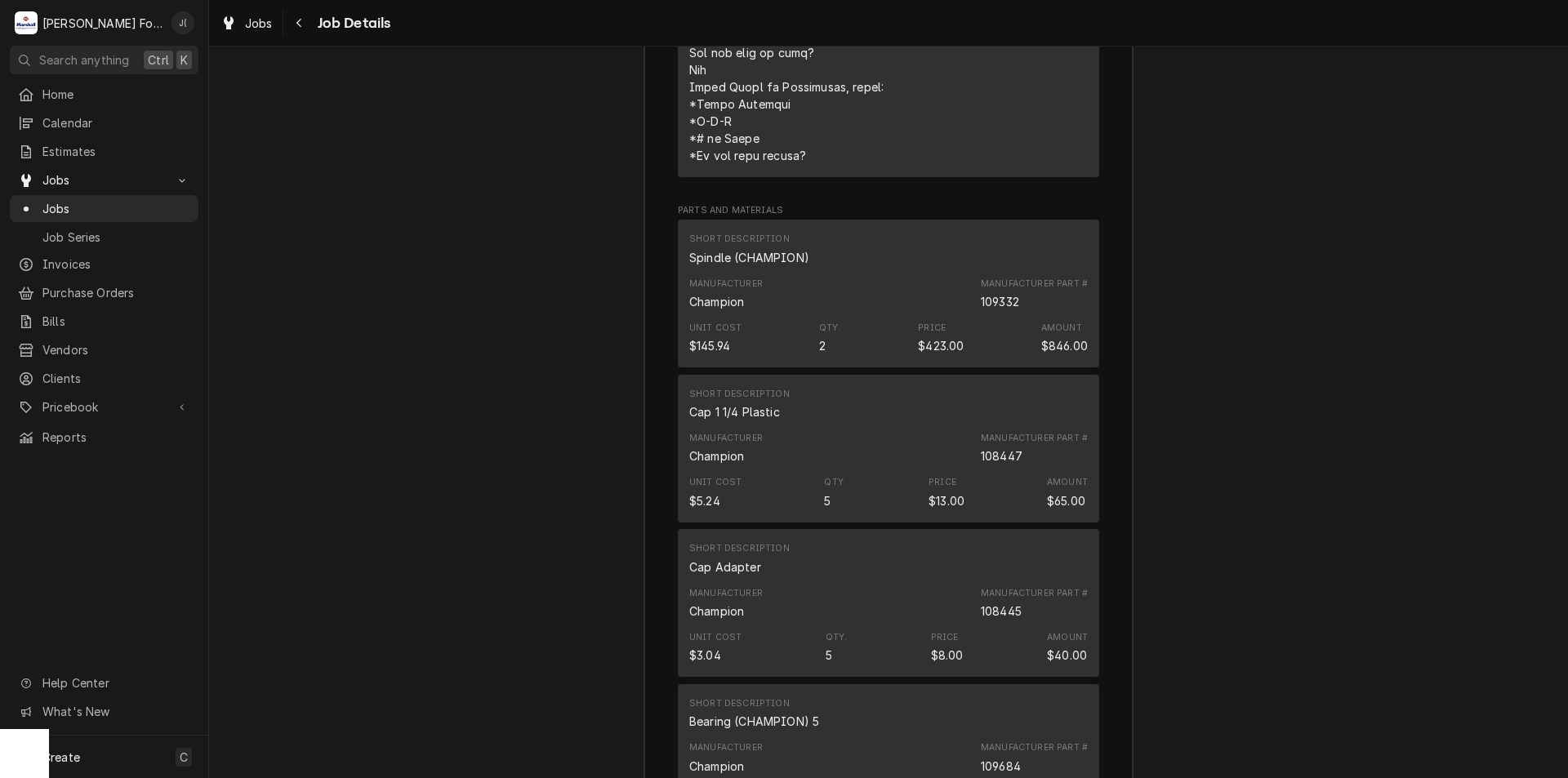
scroll to position [3156, 0]
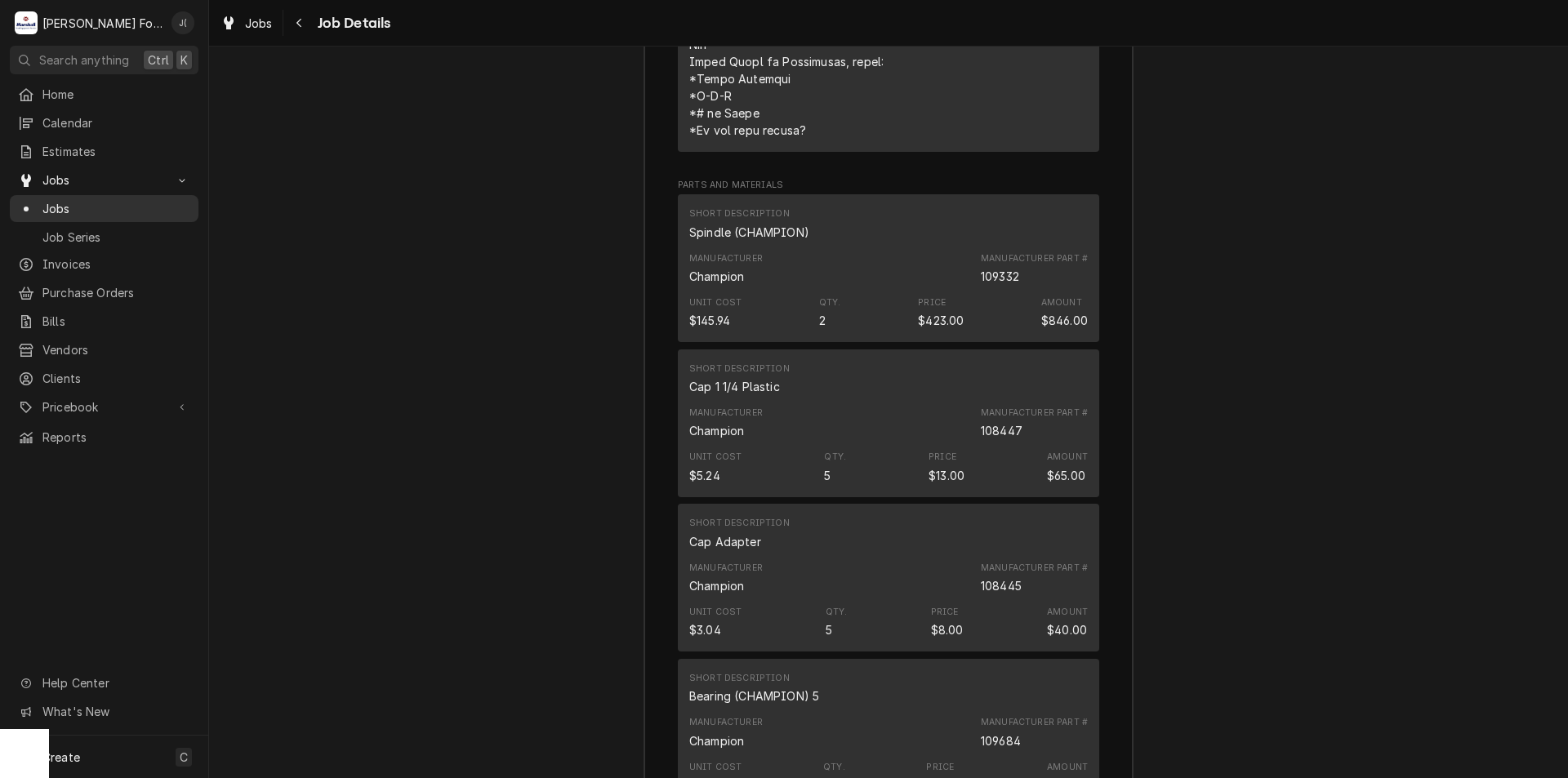
click at [139, 206] on span "Jobs" at bounding box center [117, 208] width 148 height 17
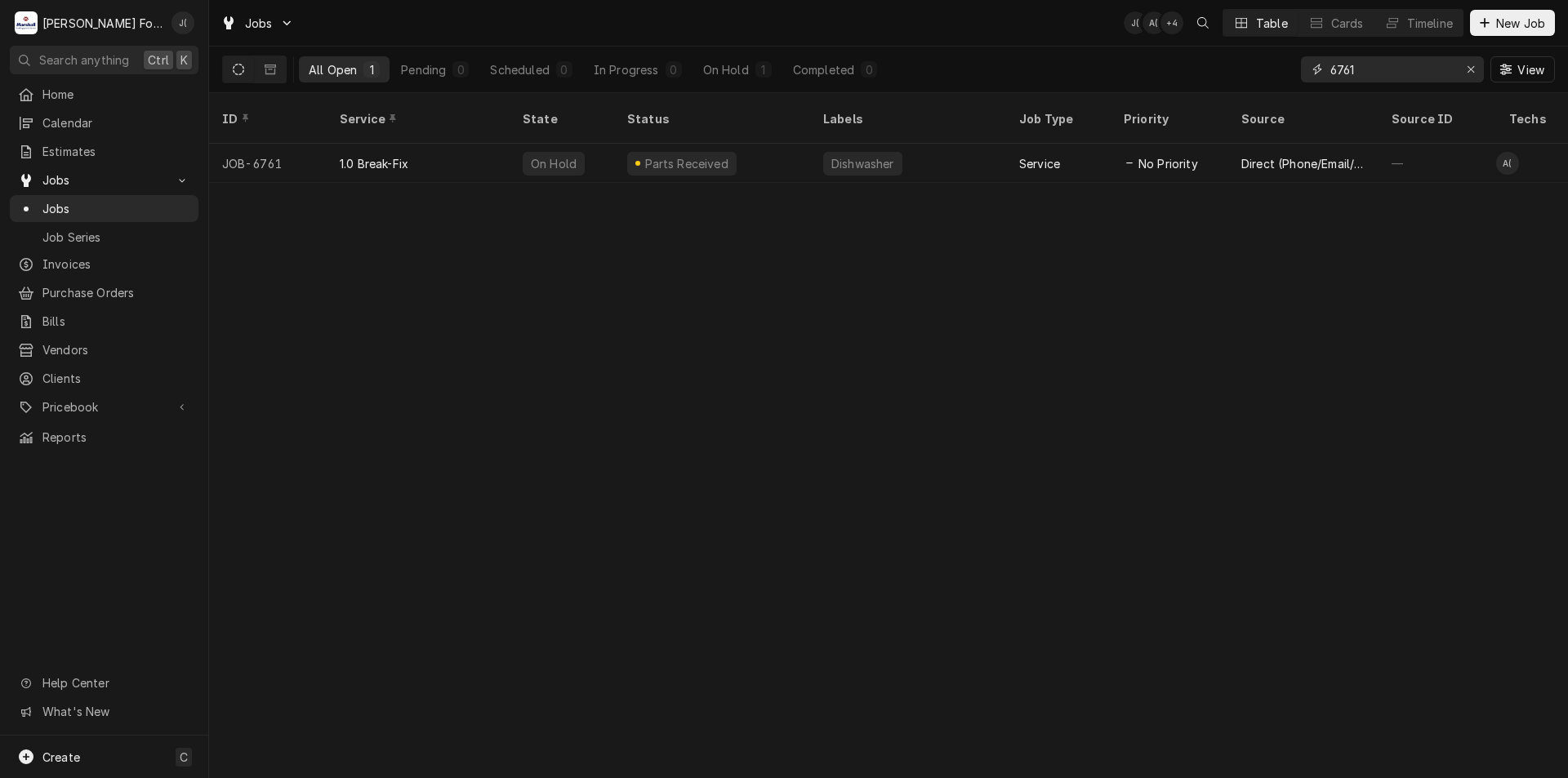
drag, startPoint x: 1401, startPoint y: 75, endPoint x: 1194, endPoint y: 60, distance: 207.5
click at [1189, 63] on div "All Open 1 Pending 0 Scheduled 0 In Progress 0 On Hold 1 Completed 0 6761 View" at bounding box center [888, 69] width 1332 height 46
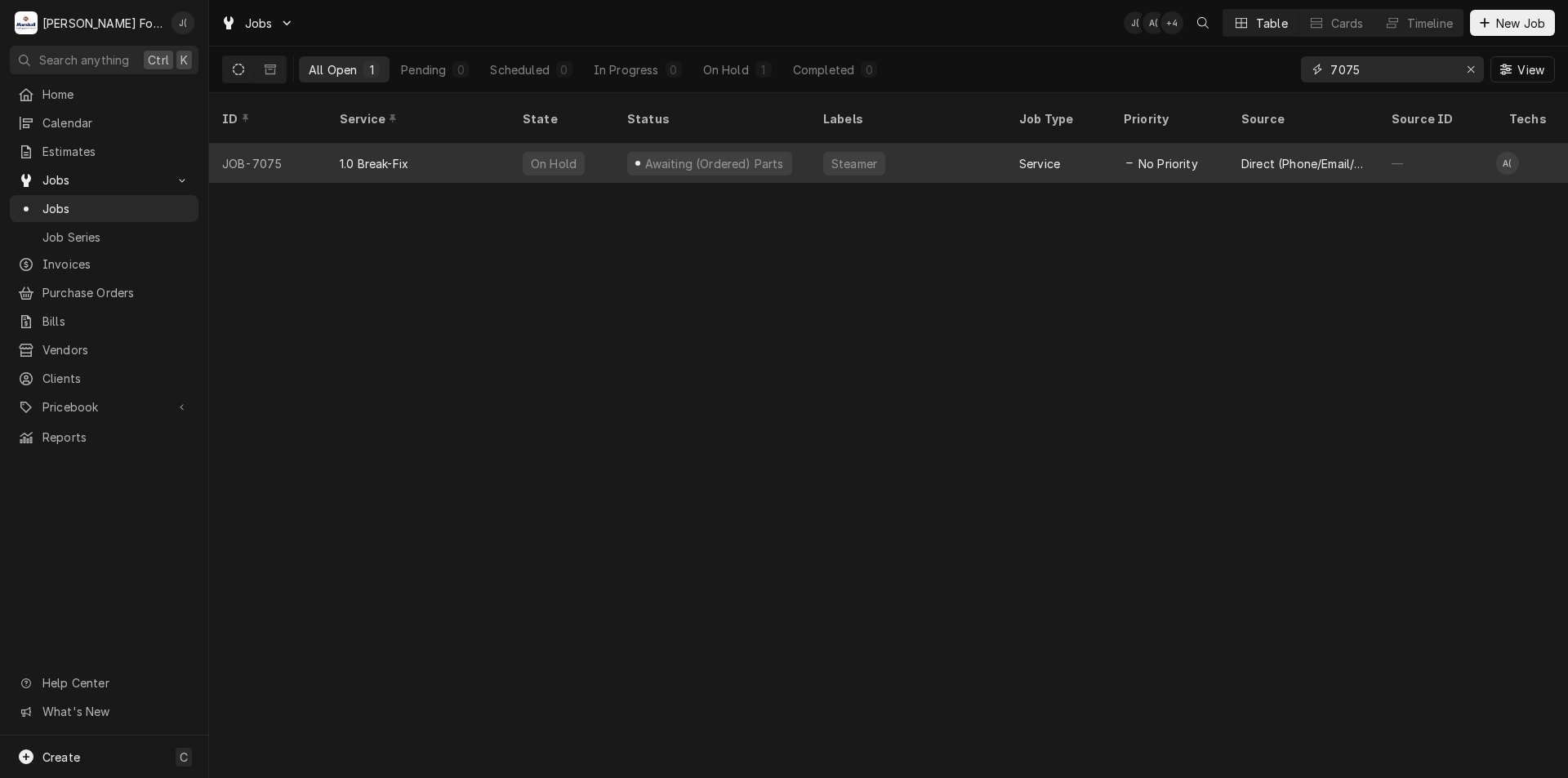
type input "7075"
click at [606, 151] on div "On Hold" at bounding box center [561, 163] width 104 height 39
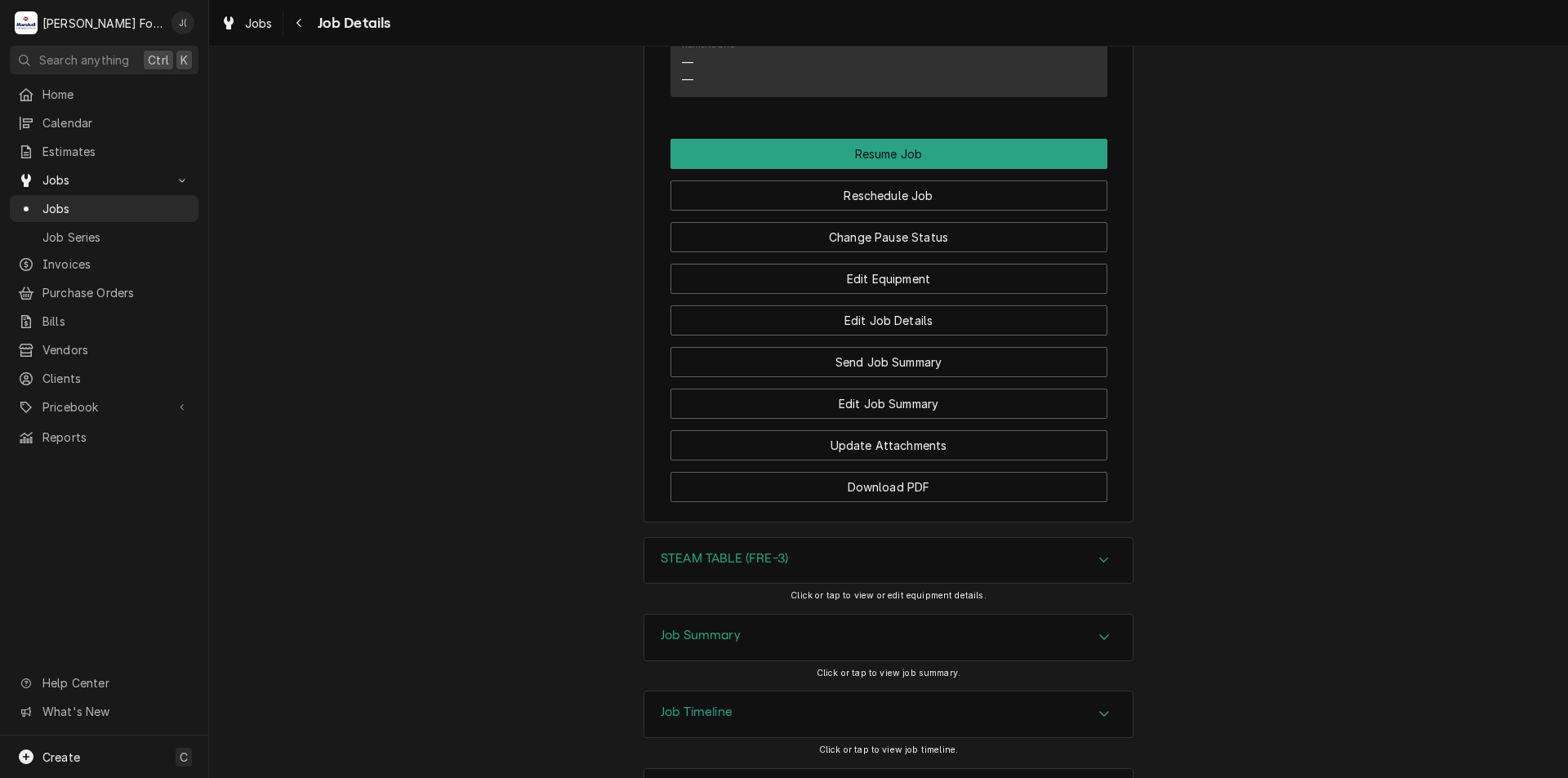
scroll to position [1910, 0]
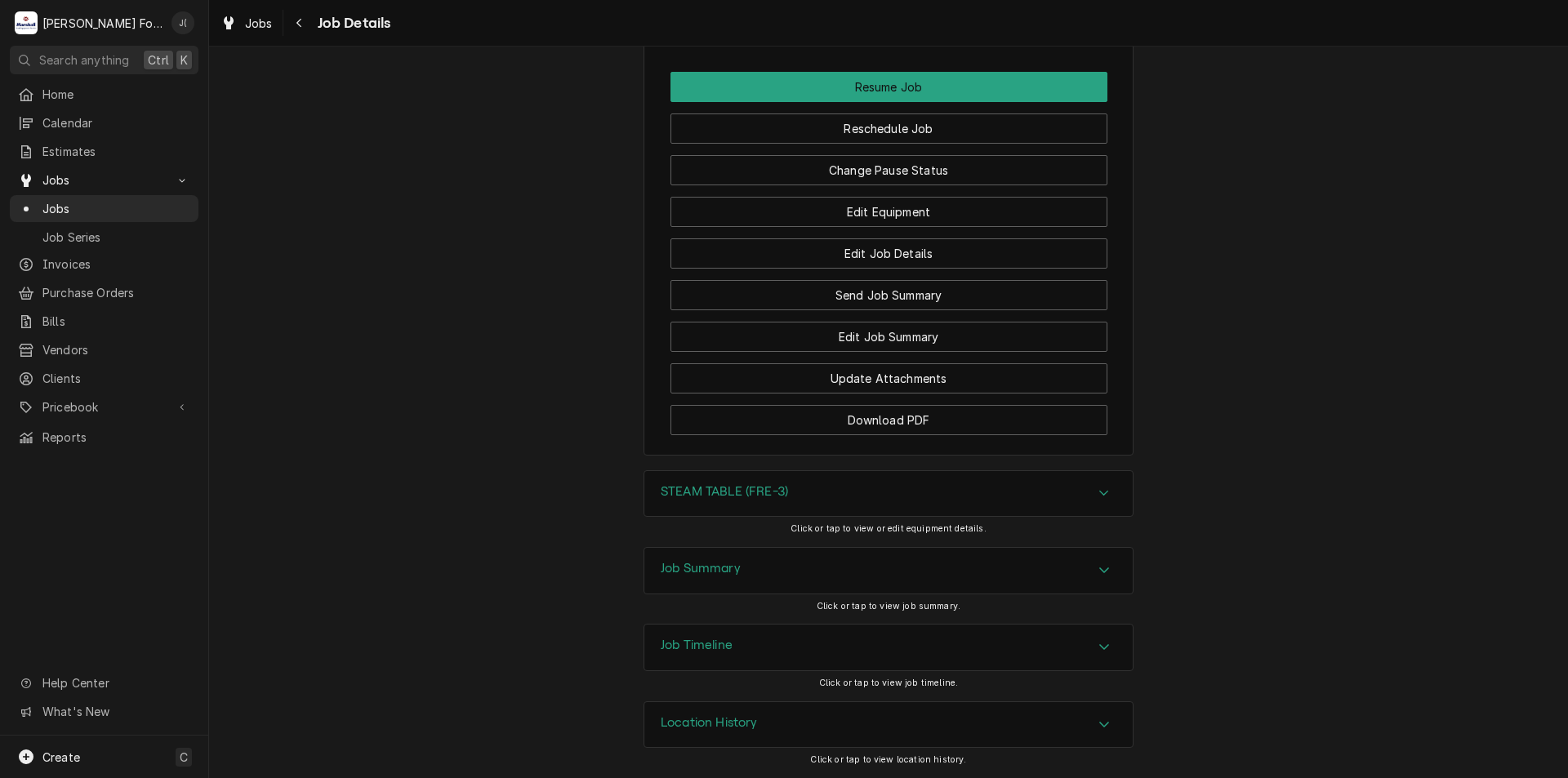
click at [727, 564] on h3 "Job Summary" at bounding box center [701, 568] width 80 height 15
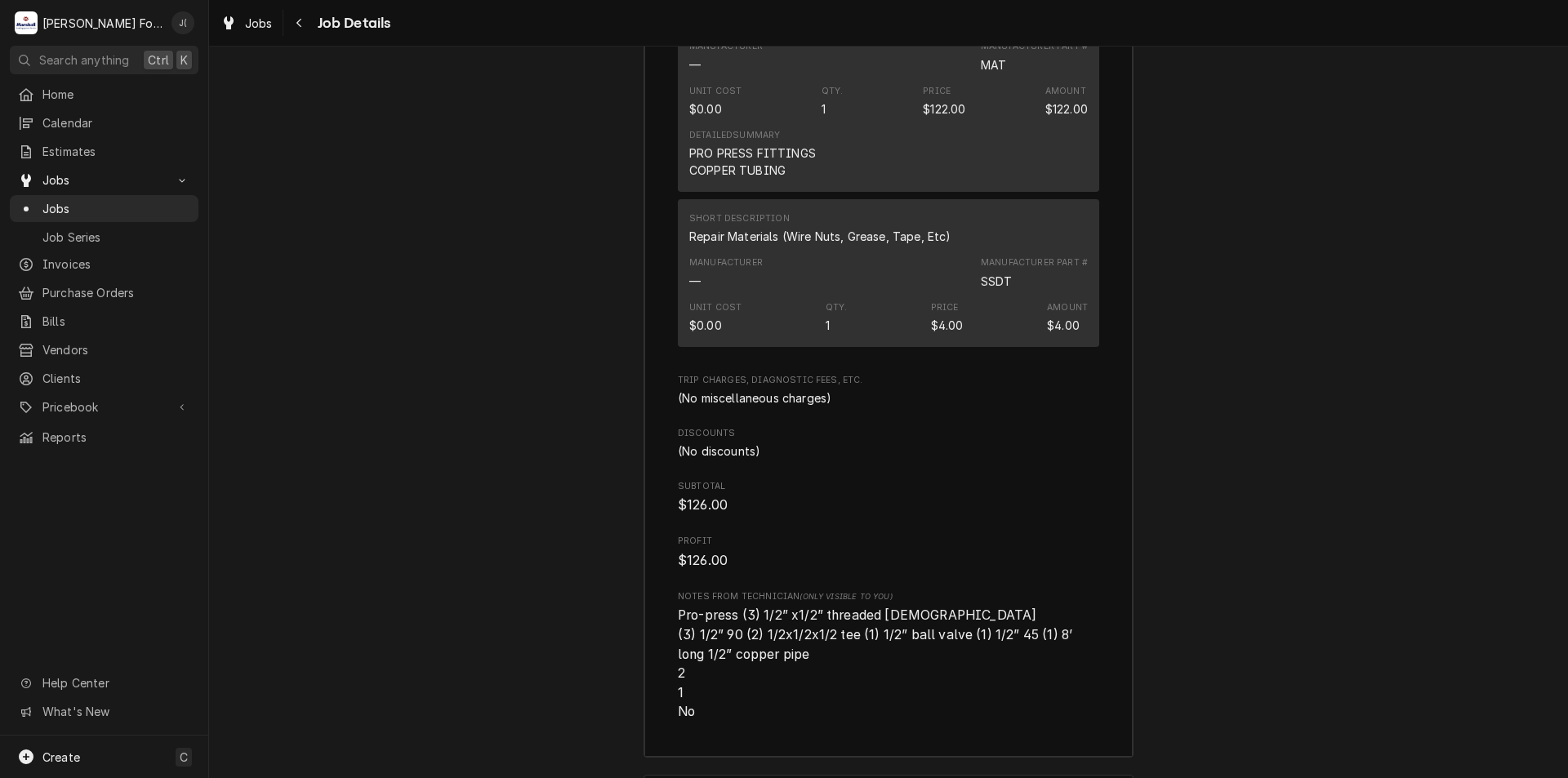
scroll to position [3543, 0]
